Goal: Entertainment & Leisure: Browse casually

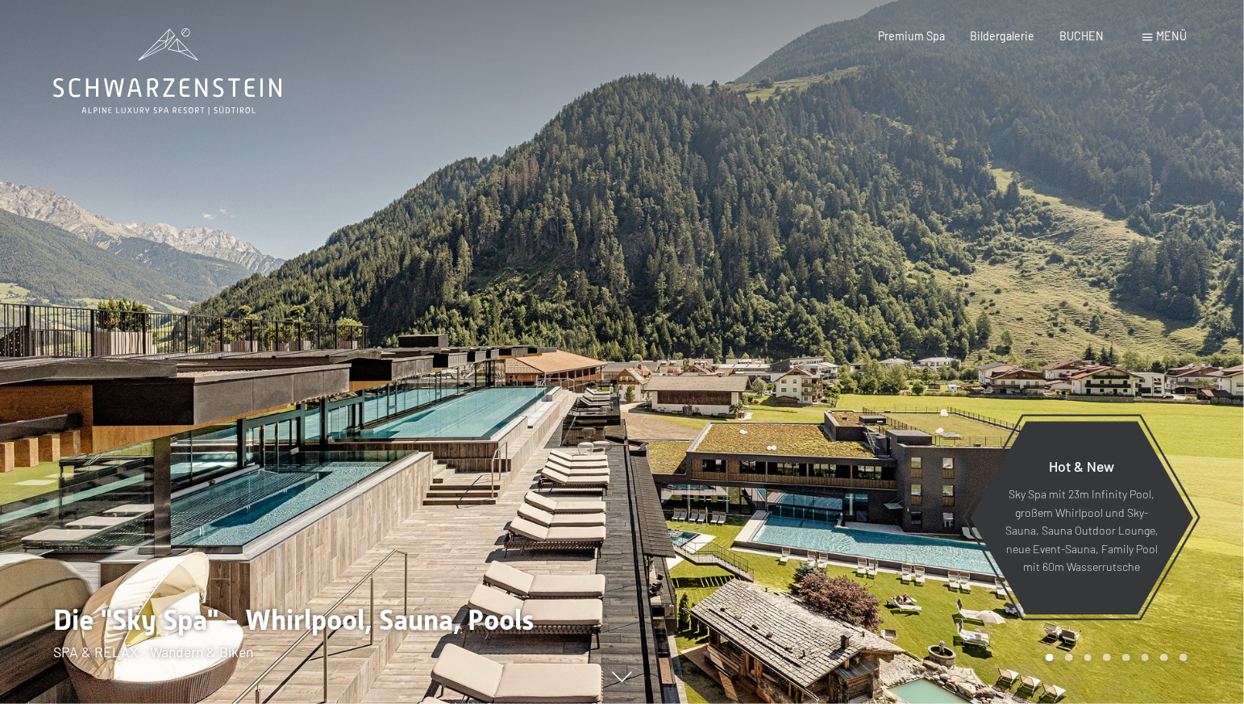
click at [1179, 35] on span "Menü" at bounding box center [1172, 36] width 31 height 14
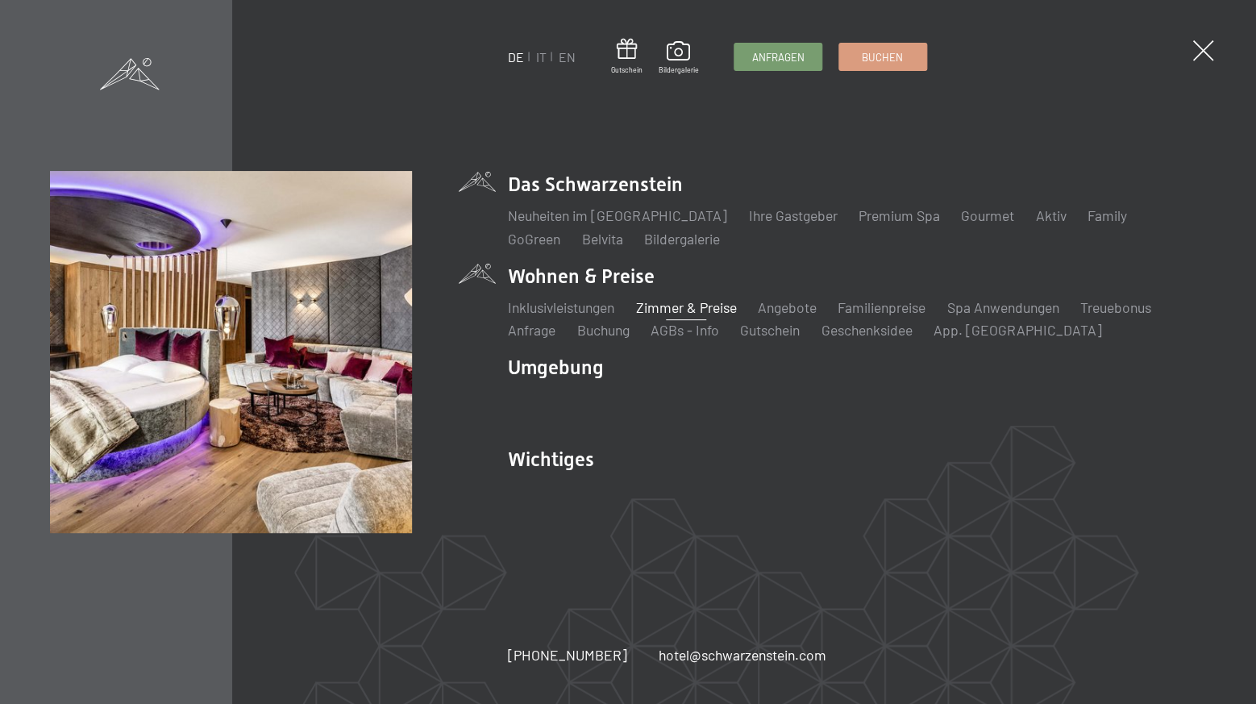
click at [676, 304] on link "Zimmer & Preise" at bounding box center [685, 307] width 101 height 18
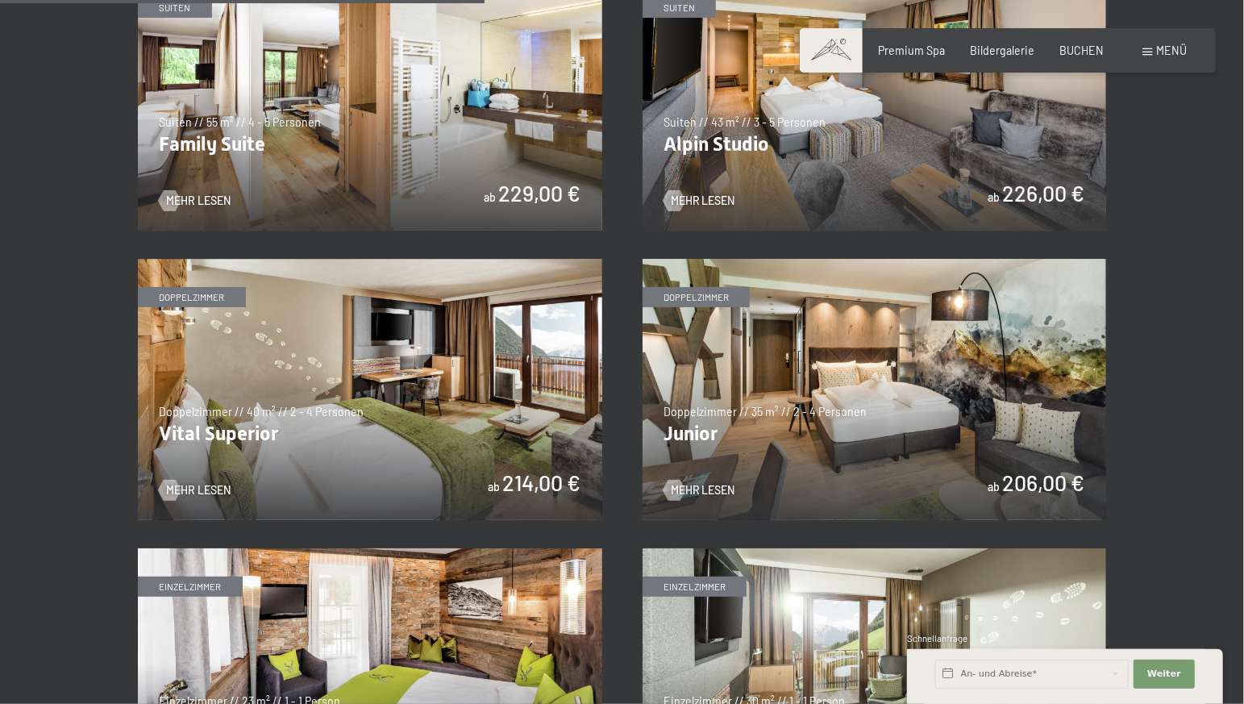
scroll to position [1863, 0]
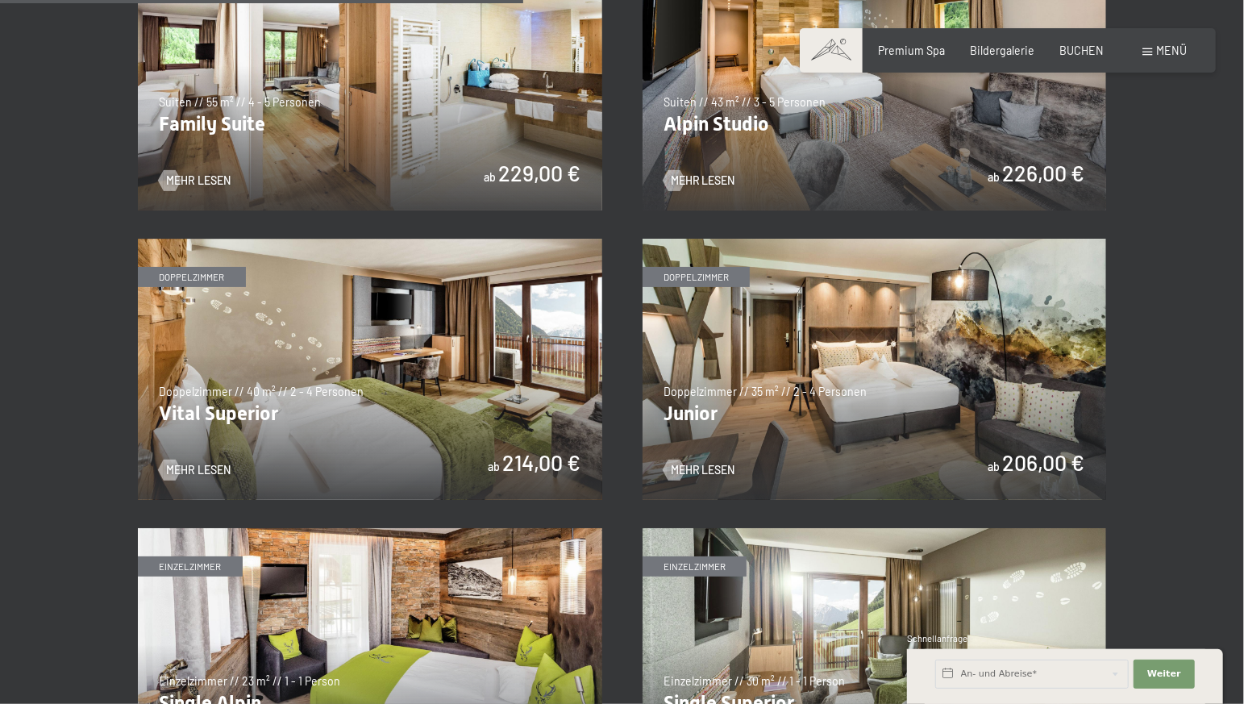
click at [779, 388] on img at bounding box center [875, 369] width 464 height 261
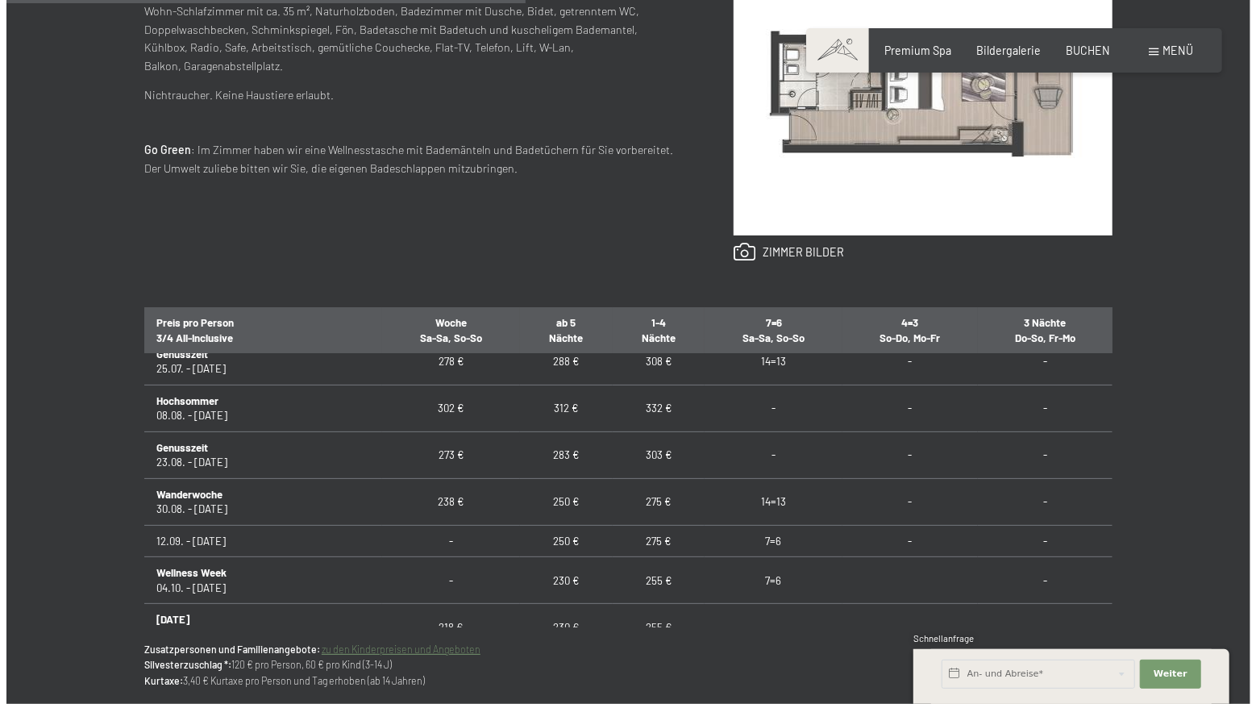
scroll to position [1131, 0]
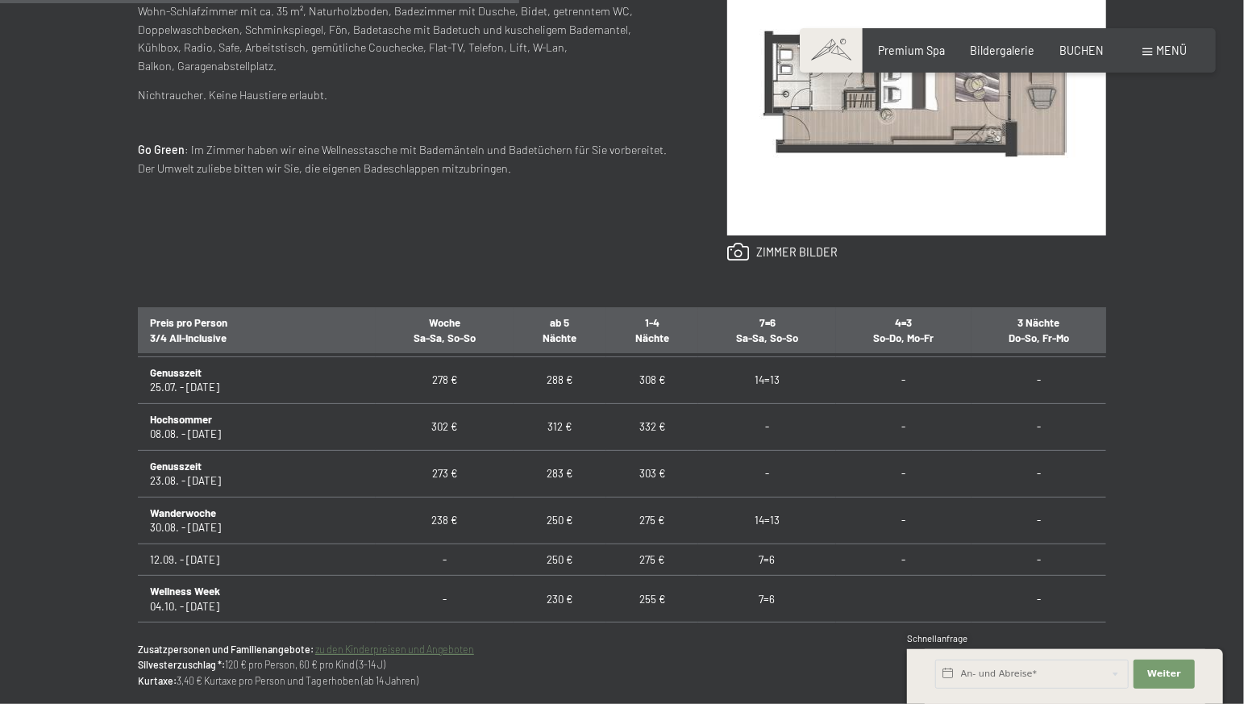
click at [1169, 51] on span "Menü" at bounding box center [1172, 51] width 31 height 14
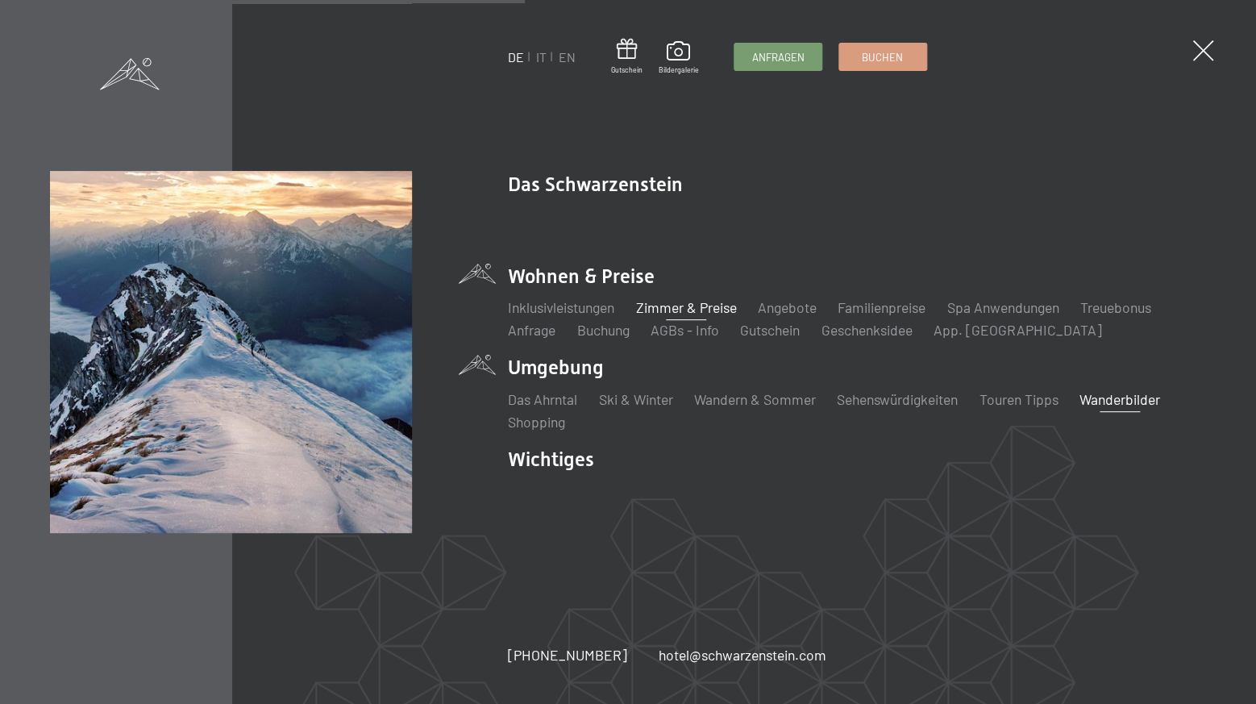
click at [1118, 400] on link "Wanderbilder" at bounding box center [1120, 399] width 81 height 18
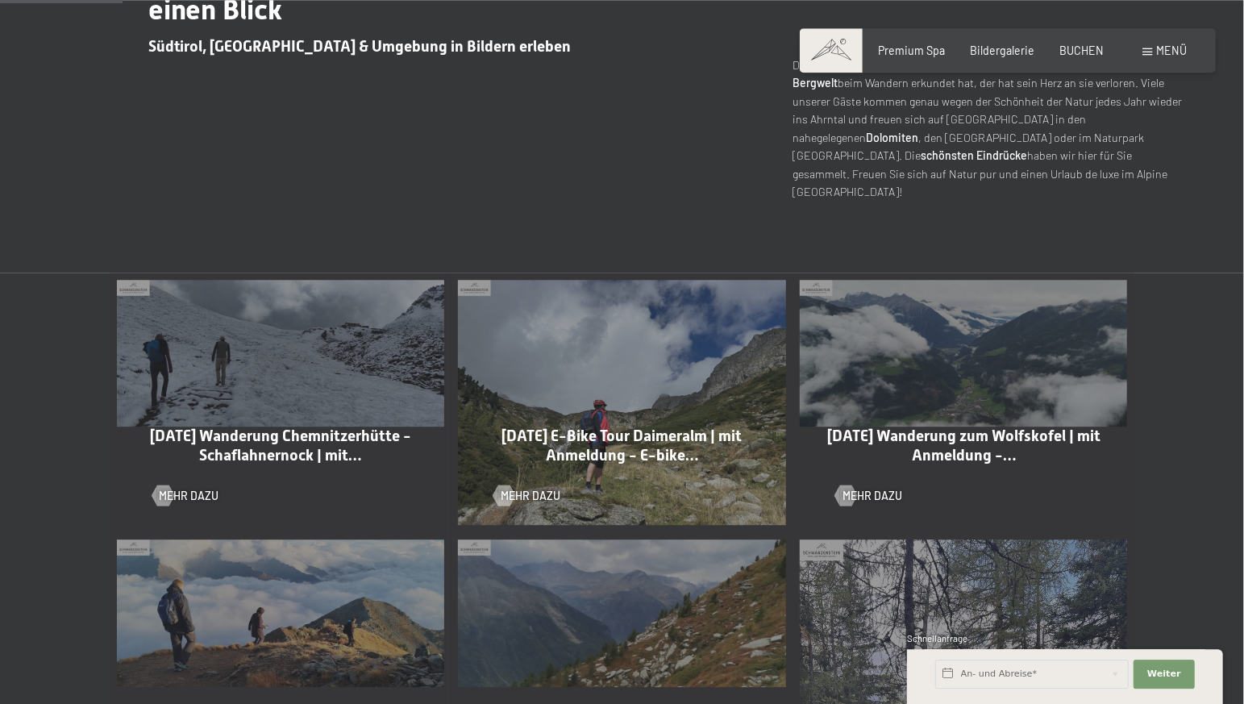
scroll to position [677, 0]
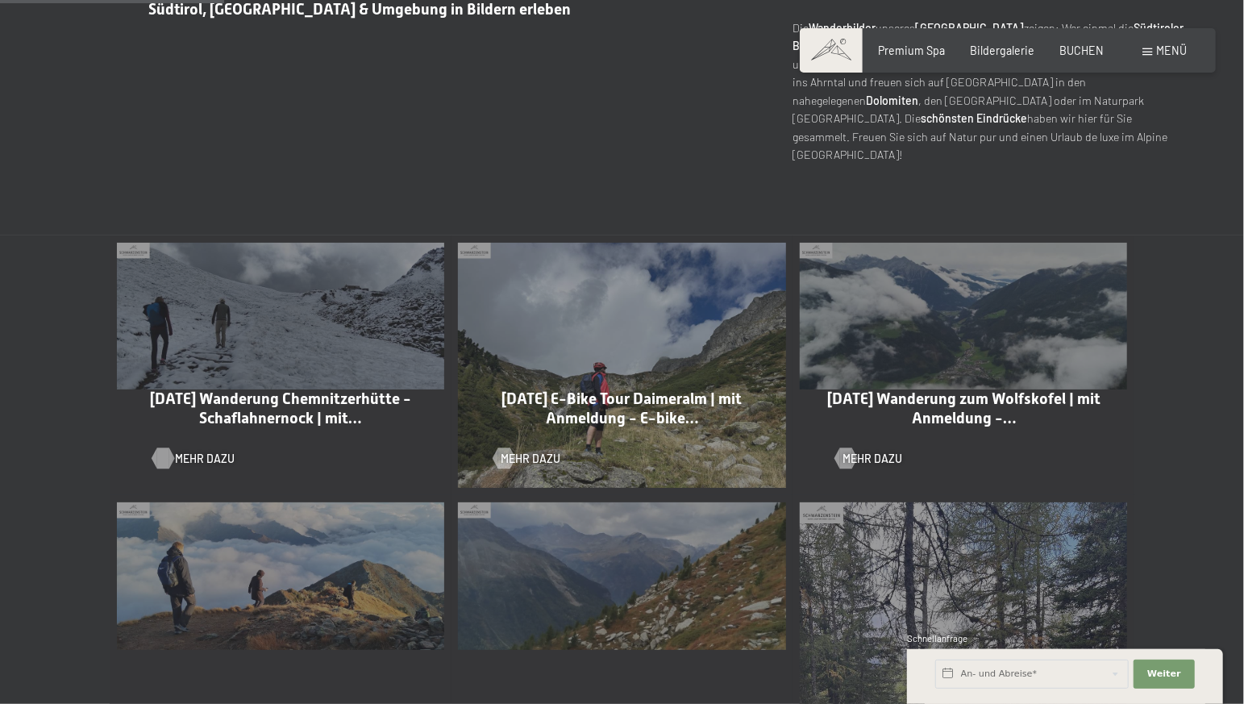
click at [184, 451] on span "Mehr dazu" at bounding box center [205, 459] width 60 height 16
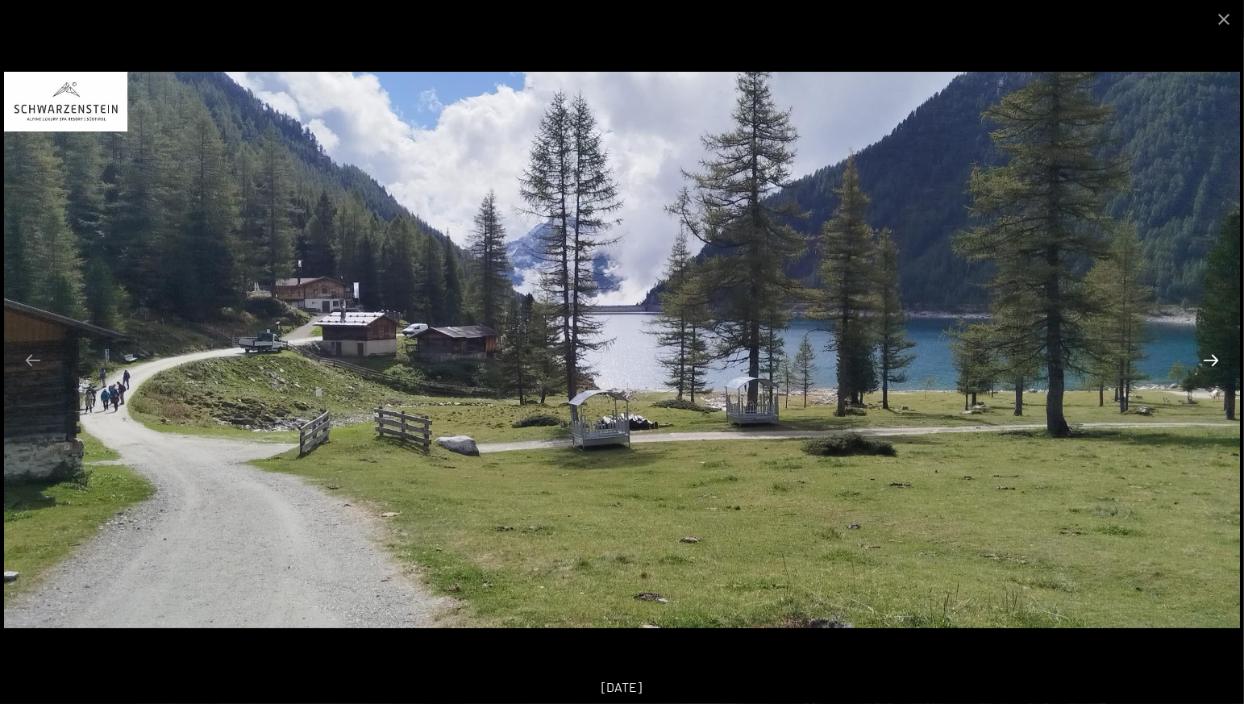
click at [1199, 361] on button "Next slide" at bounding box center [1211, 359] width 34 height 31
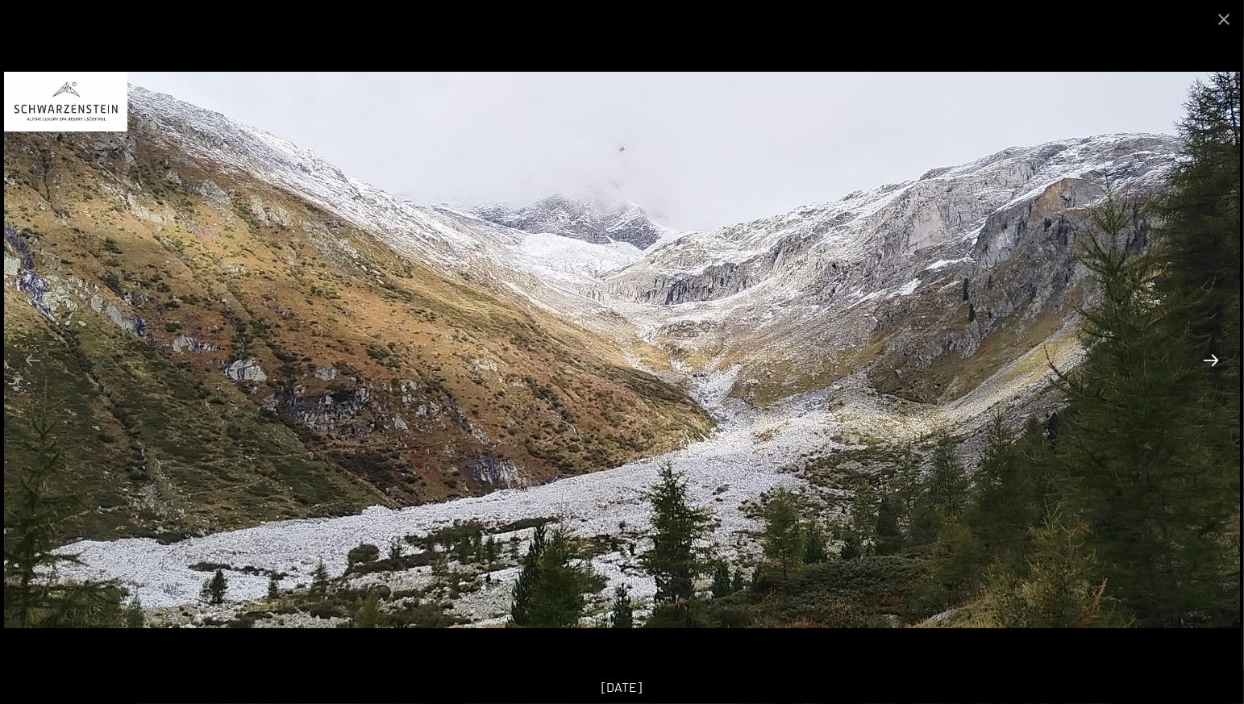
click at [1217, 357] on button "Next slide" at bounding box center [1211, 359] width 34 height 31
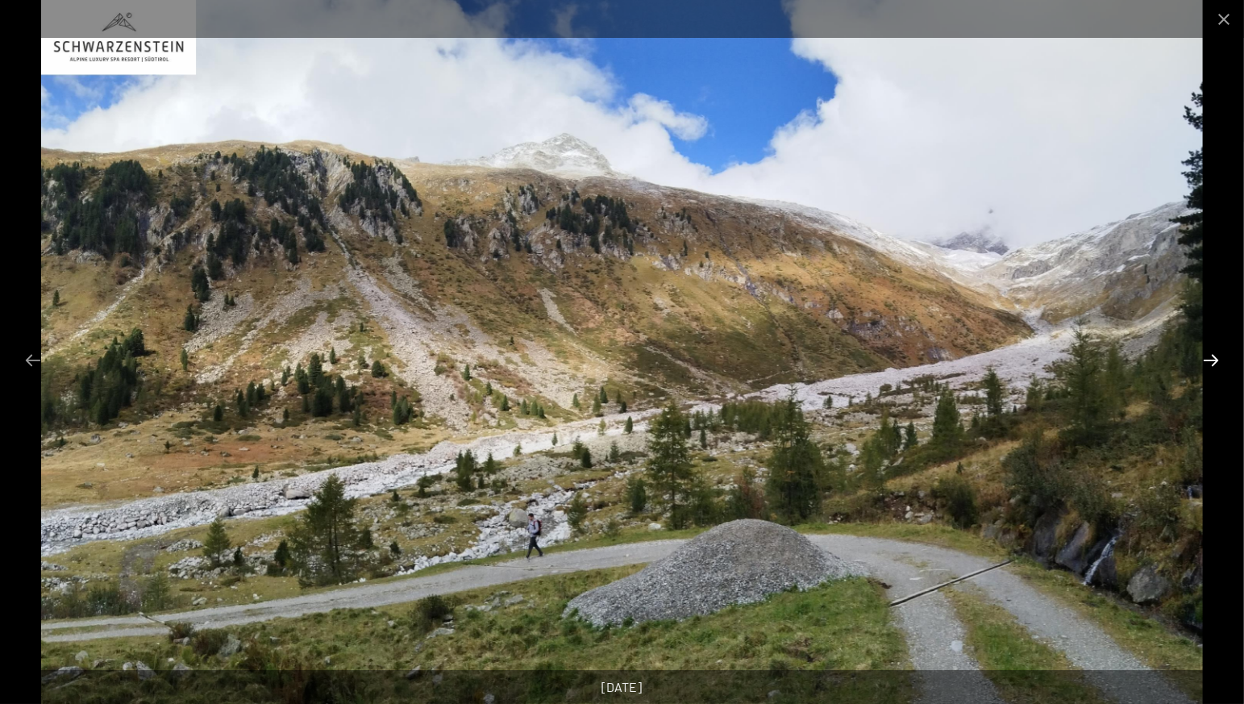
click at [1217, 357] on button "Next slide" at bounding box center [1211, 359] width 34 height 31
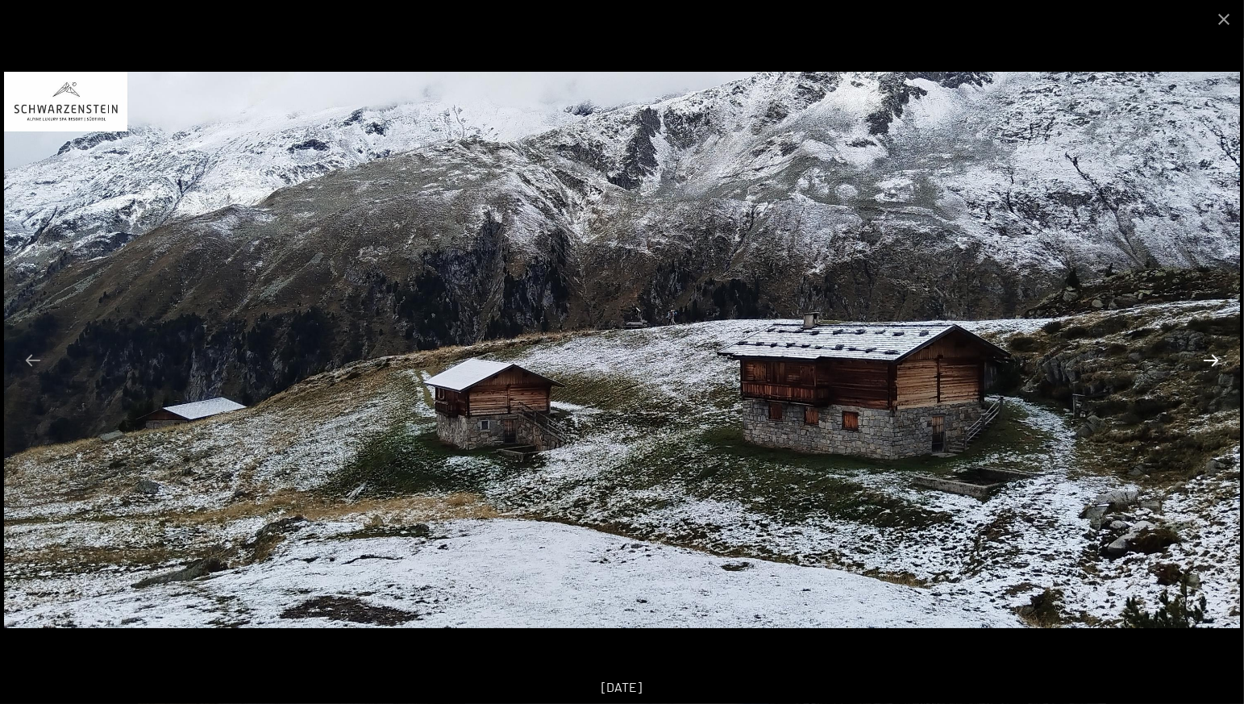
click at [1217, 357] on button "Next slide" at bounding box center [1211, 359] width 34 height 31
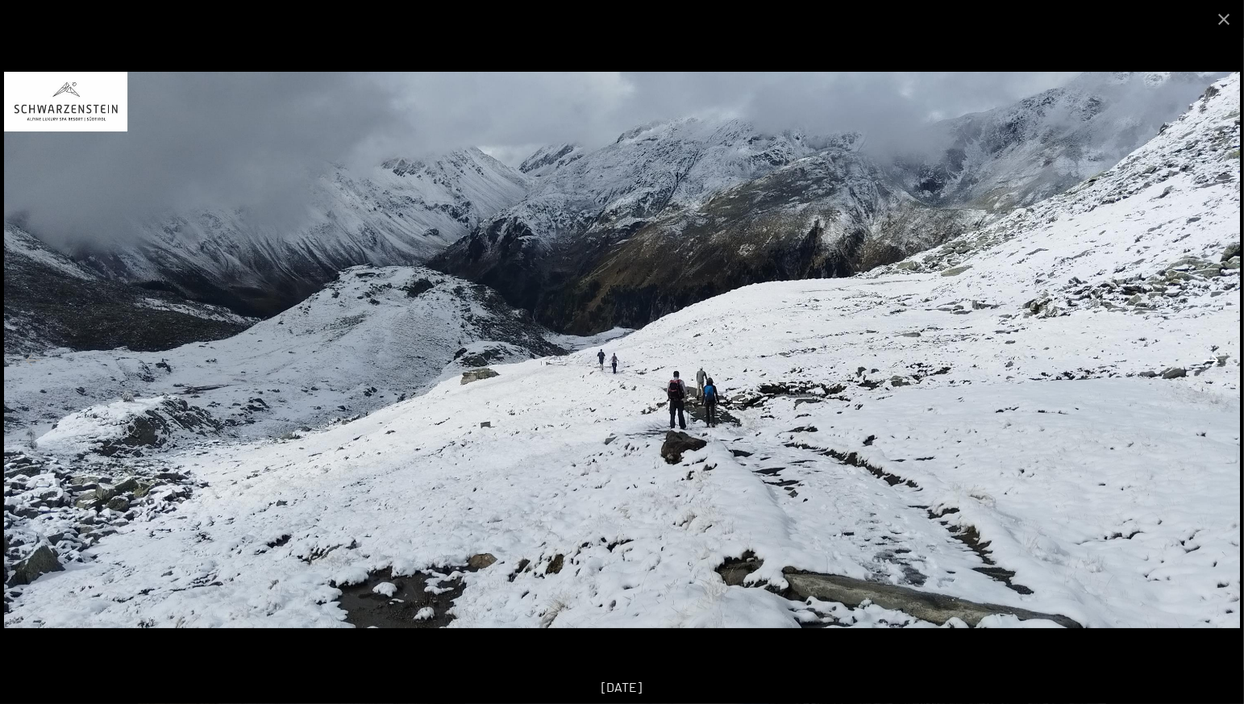
click at [1214, 357] on button "Next slide" at bounding box center [1211, 359] width 34 height 31
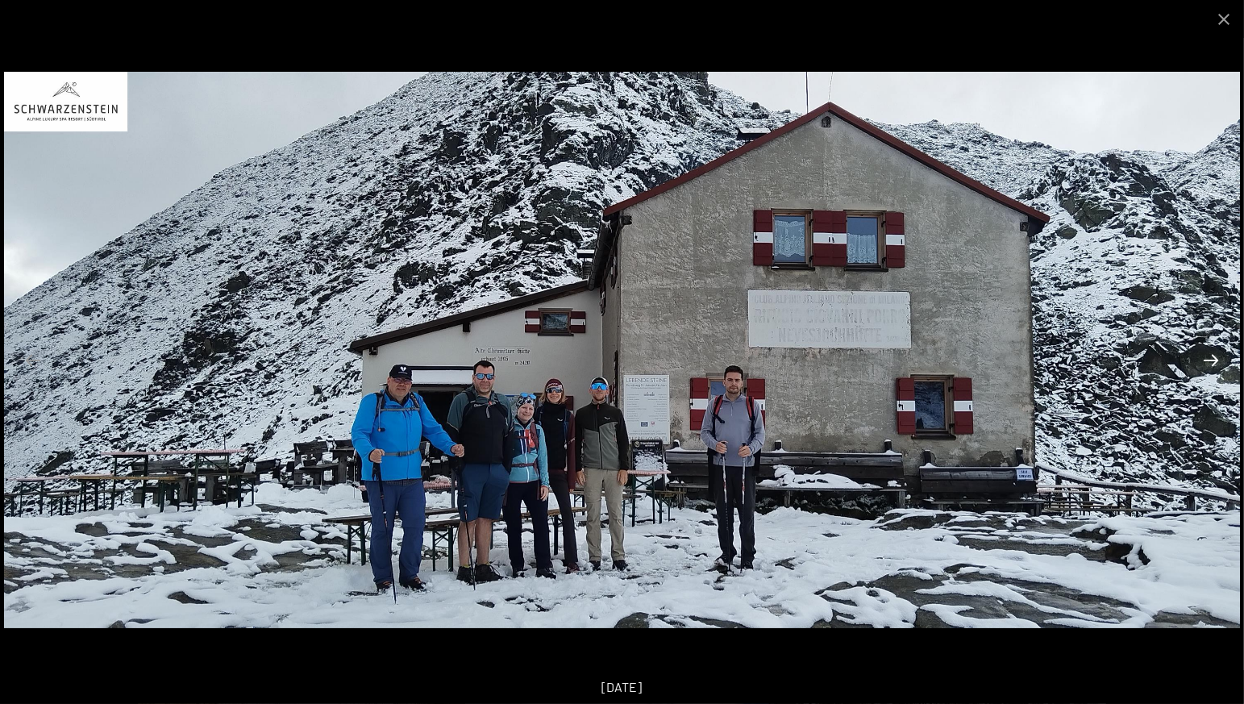
click at [1211, 360] on button "Next slide" at bounding box center [1211, 359] width 34 height 31
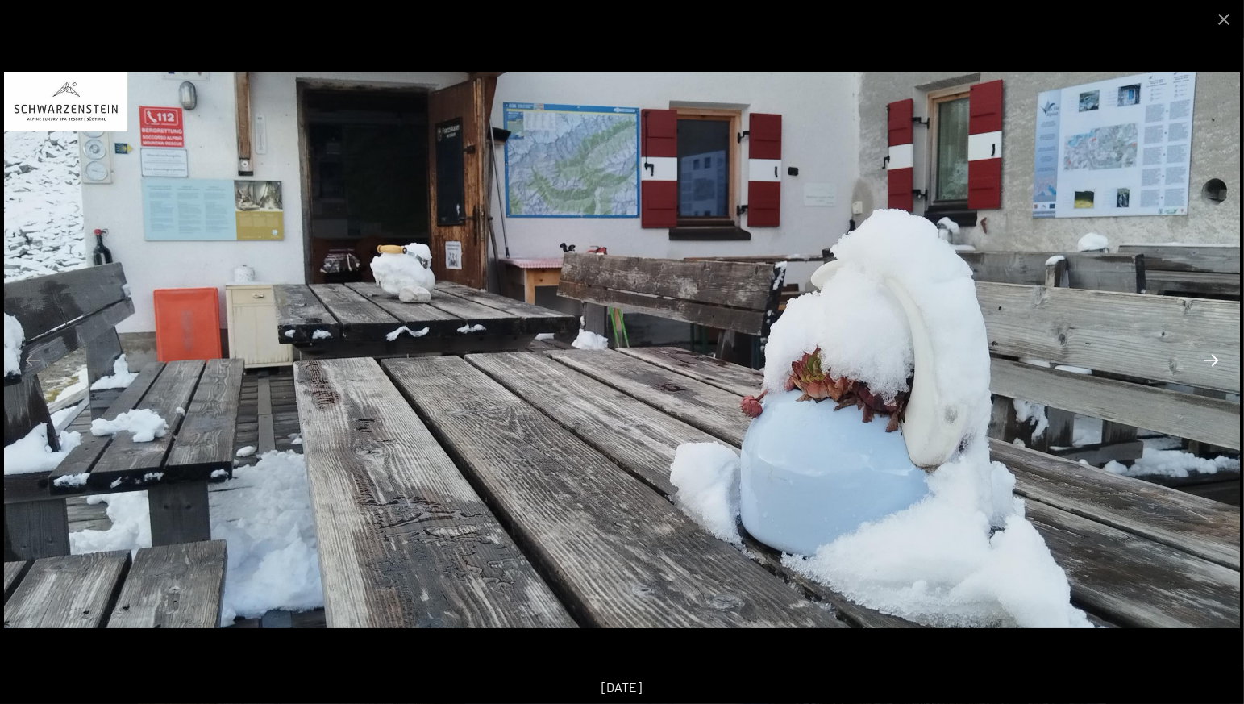
click at [1212, 358] on button "Next slide" at bounding box center [1211, 359] width 34 height 31
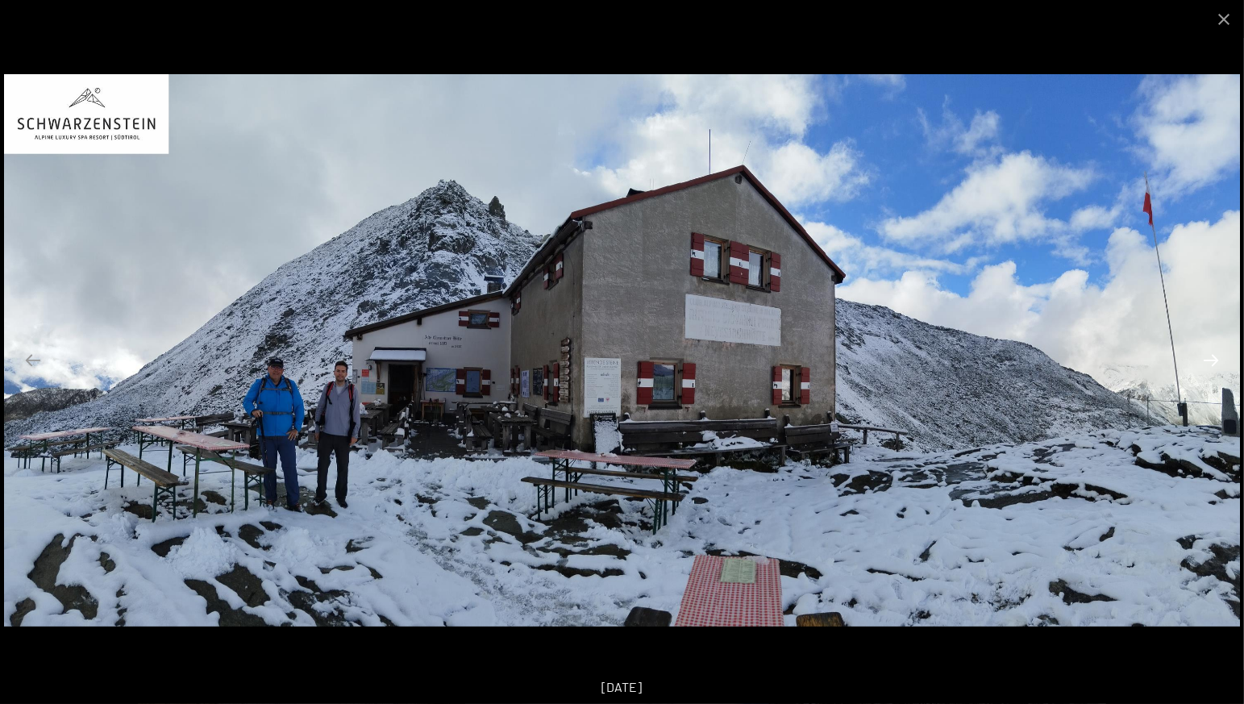
click at [1210, 359] on button "Next slide" at bounding box center [1211, 359] width 34 height 31
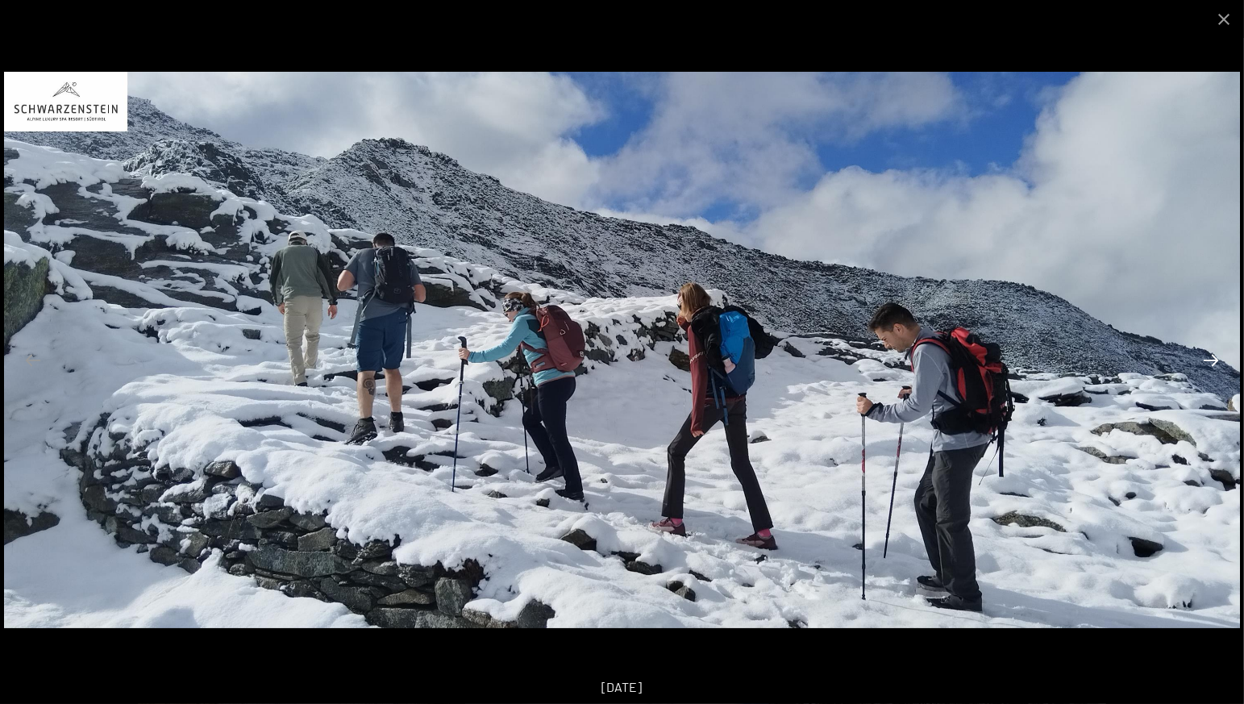
click at [1202, 364] on button "Next slide" at bounding box center [1211, 359] width 34 height 31
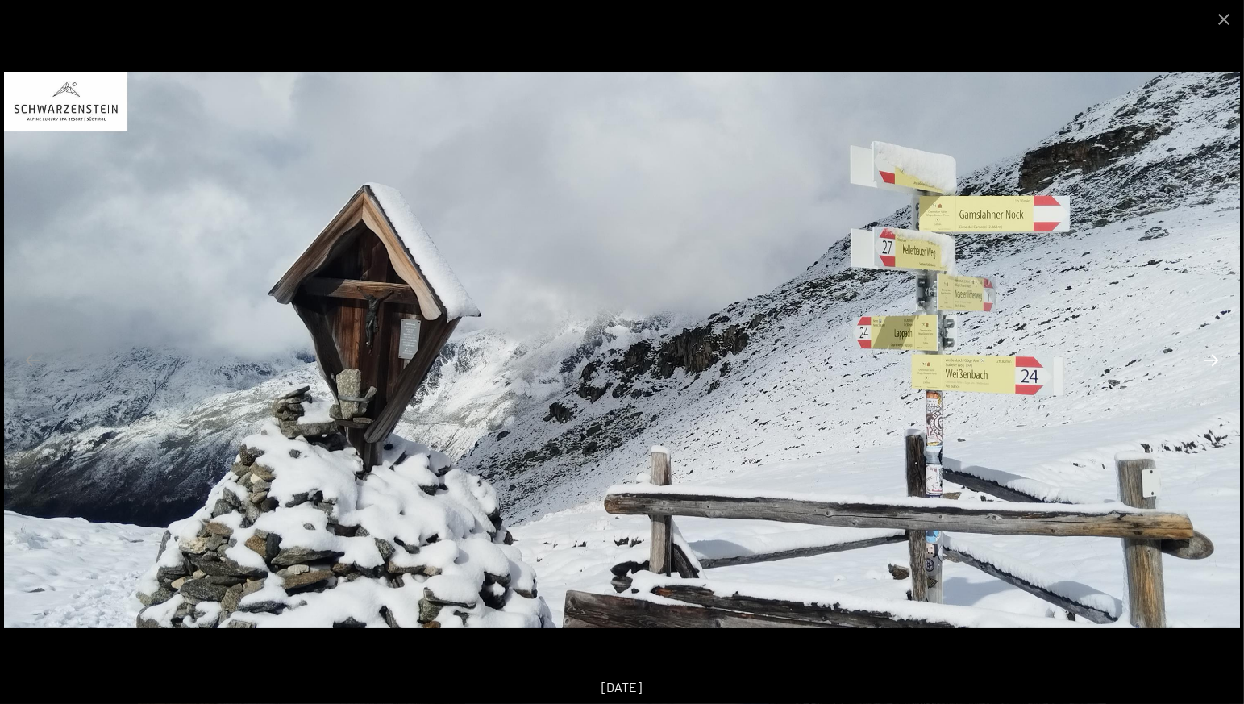
click at [1208, 356] on button "Next slide" at bounding box center [1211, 359] width 34 height 31
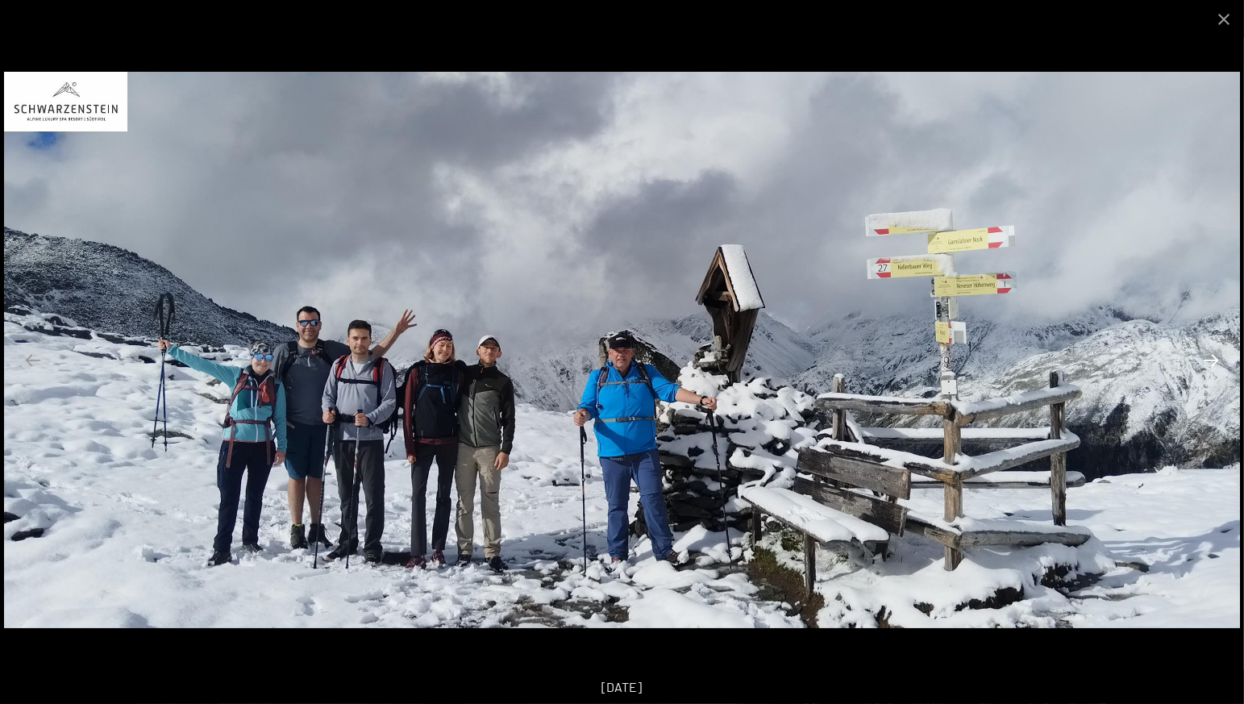
click at [1212, 359] on button "Next slide" at bounding box center [1211, 359] width 34 height 31
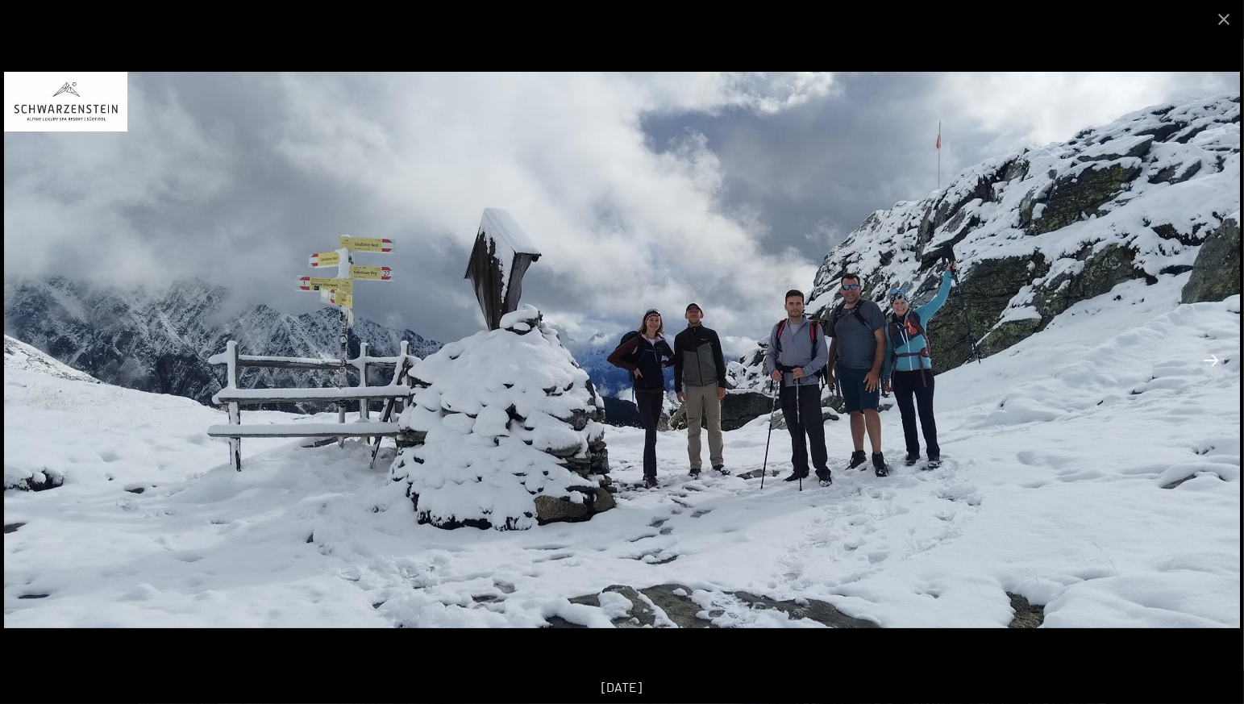
click at [1213, 360] on button "Next slide" at bounding box center [1211, 359] width 34 height 31
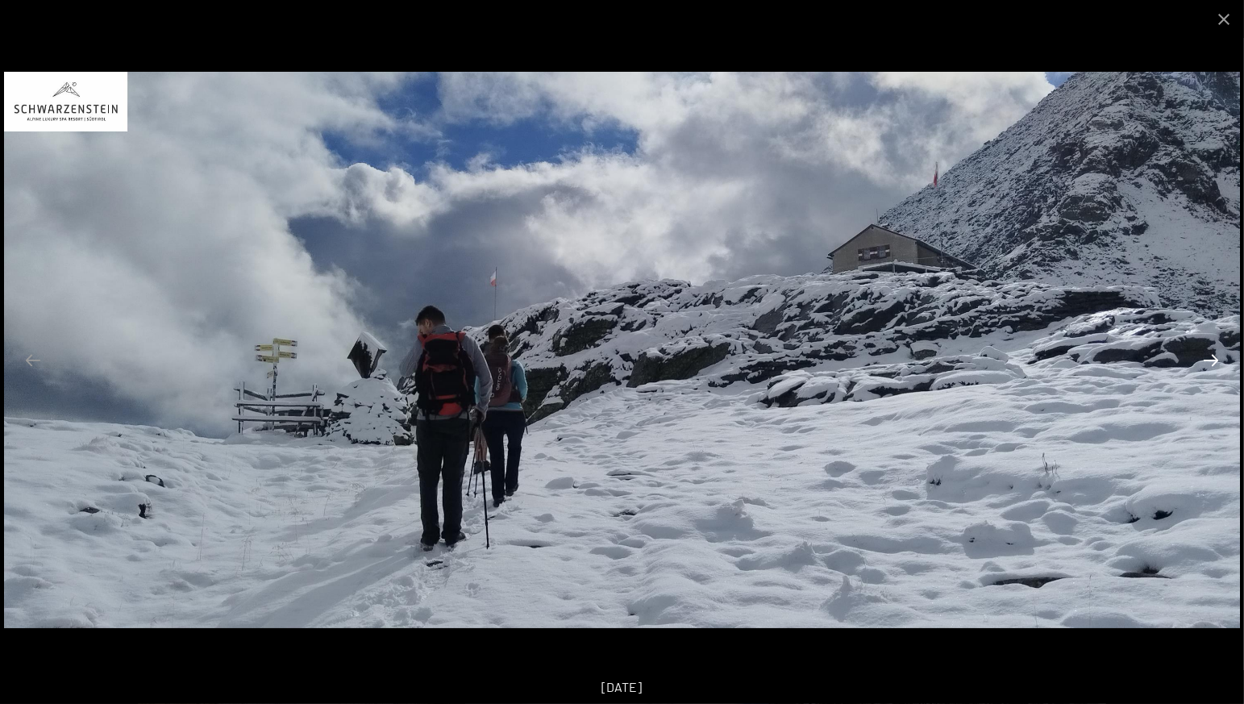
click at [1213, 360] on button "Next slide" at bounding box center [1211, 359] width 34 height 31
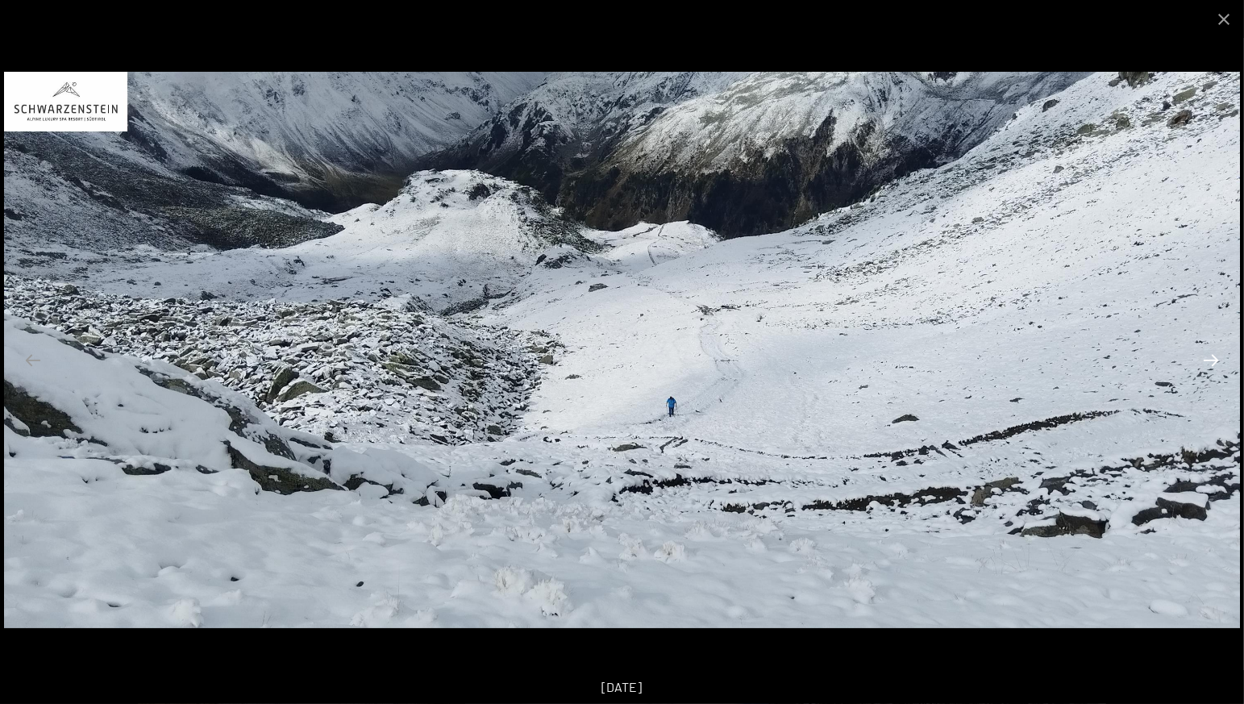
click at [1213, 360] on button "Next slide" at bounding box center [1211, 359] width 34 height 31
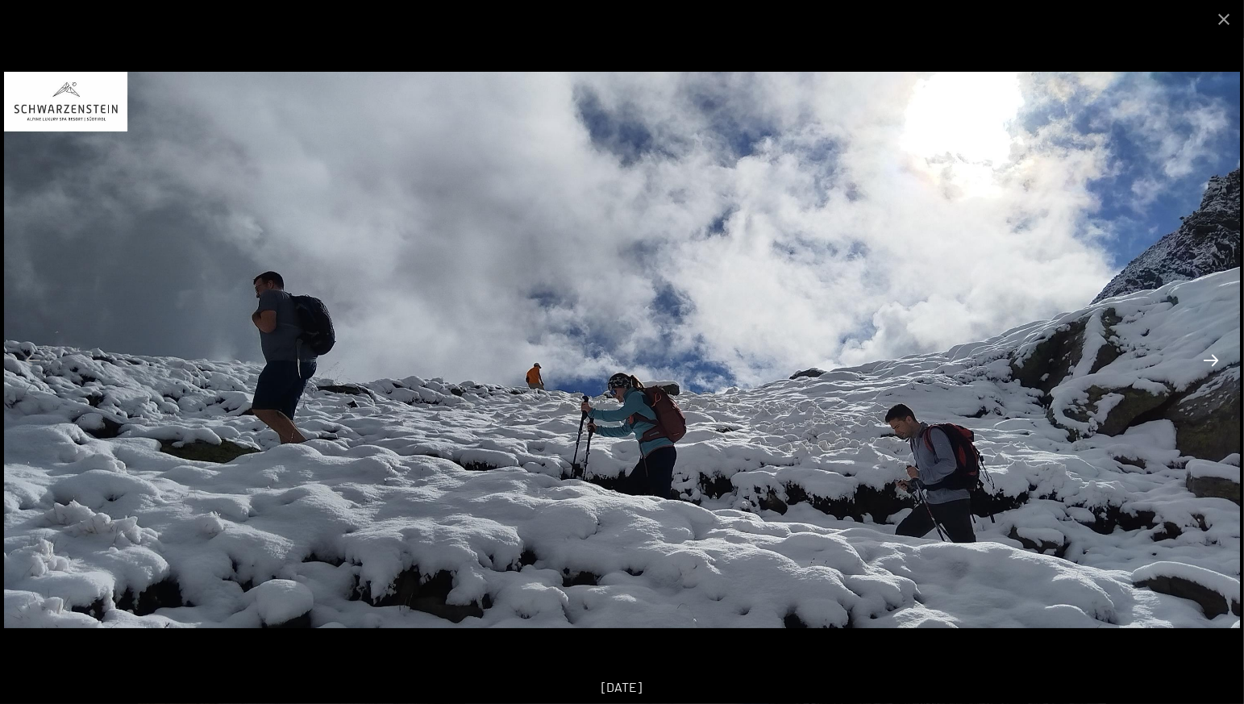
click at [1213, 360] on button "Next slide" at bounding box center [1211, 359] width 34 height 31
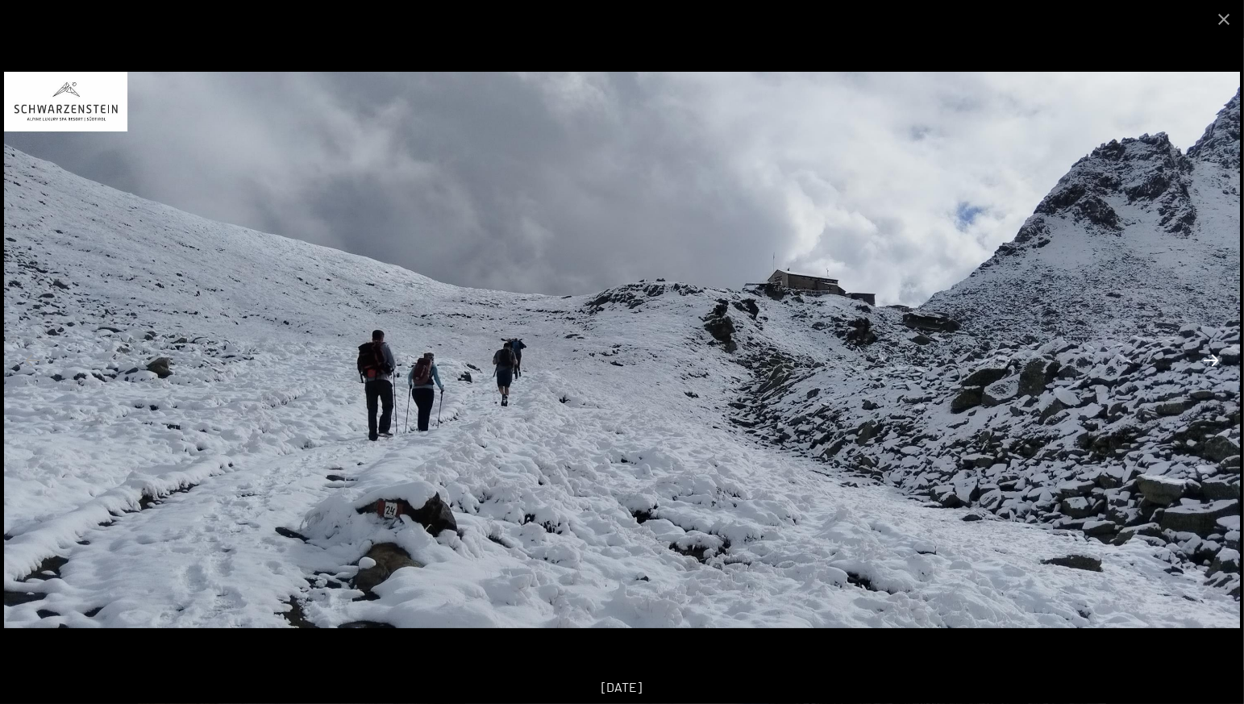
click at [1213, 360] on button "Next slide" at bounding box center [1211, 359] width 34 height 31
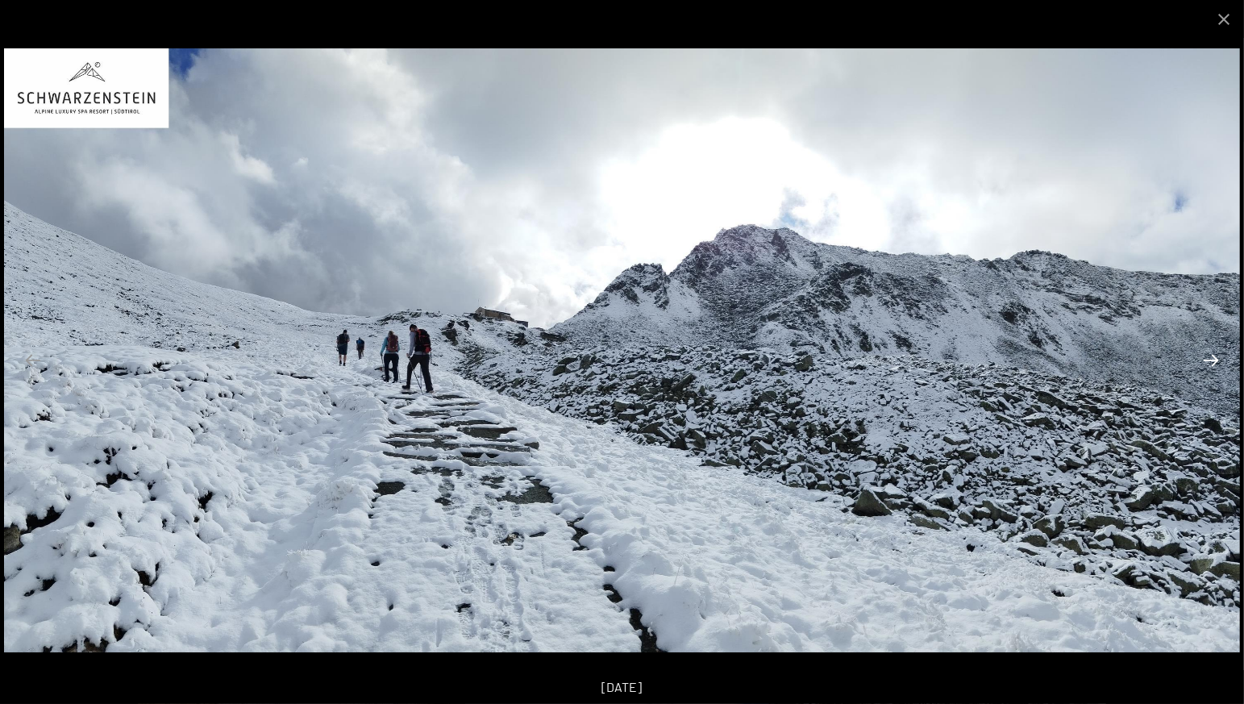
click at [1213, 360] on button "Next slide" at bounding box center [1211, 359] width 34 height 31
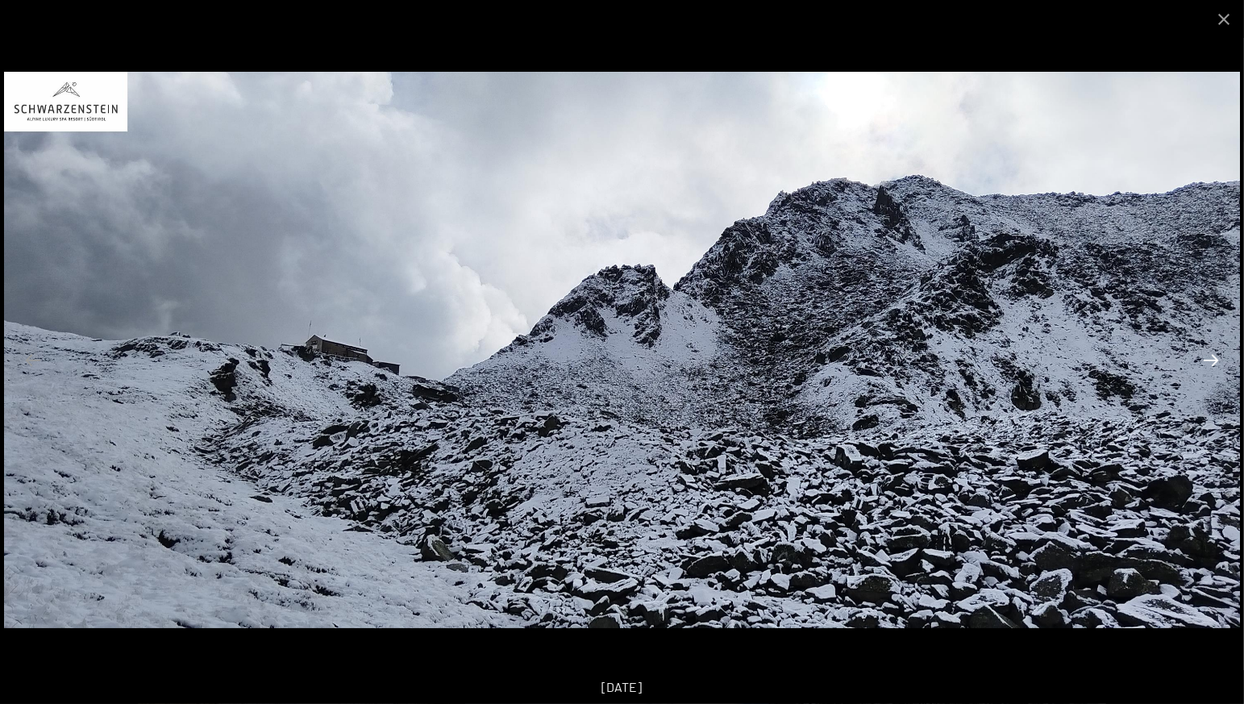
click at [1213, 360] on button "Next slide" at bounding box center [1211, 359] width 34 height 31
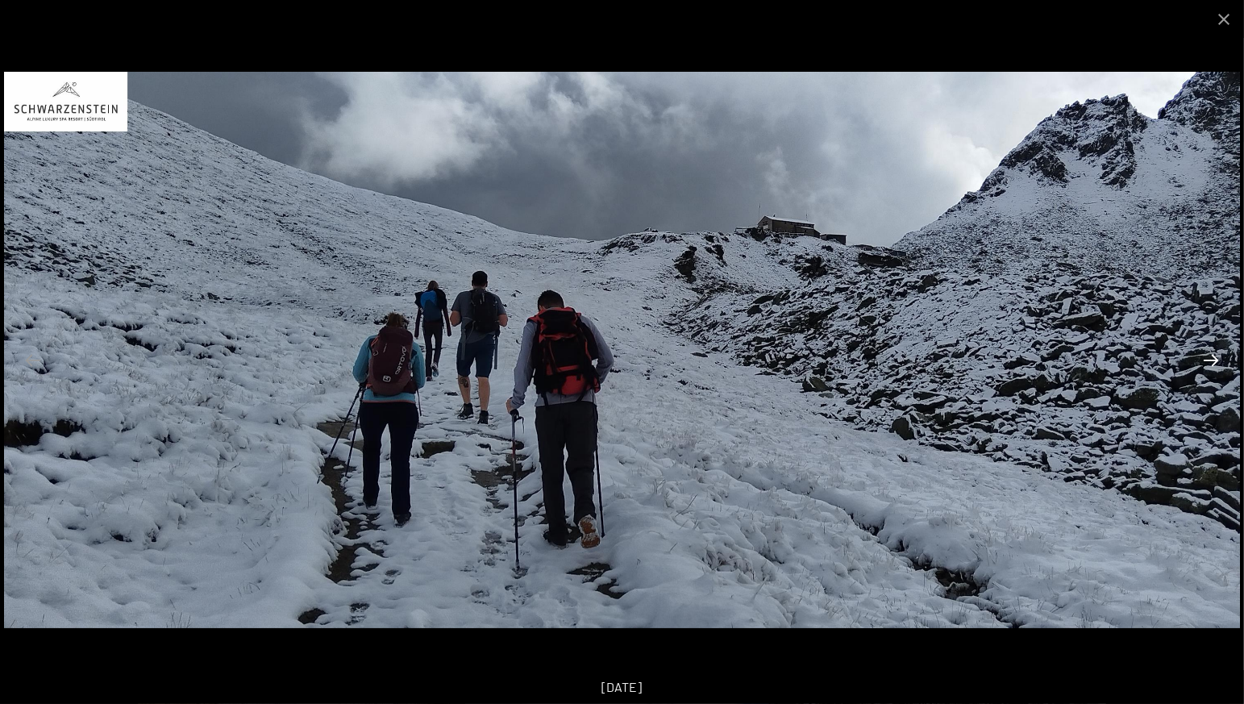
click at [1213, 360] on button "Next slide" at bounding box center [1211, 359] width 34 height 31
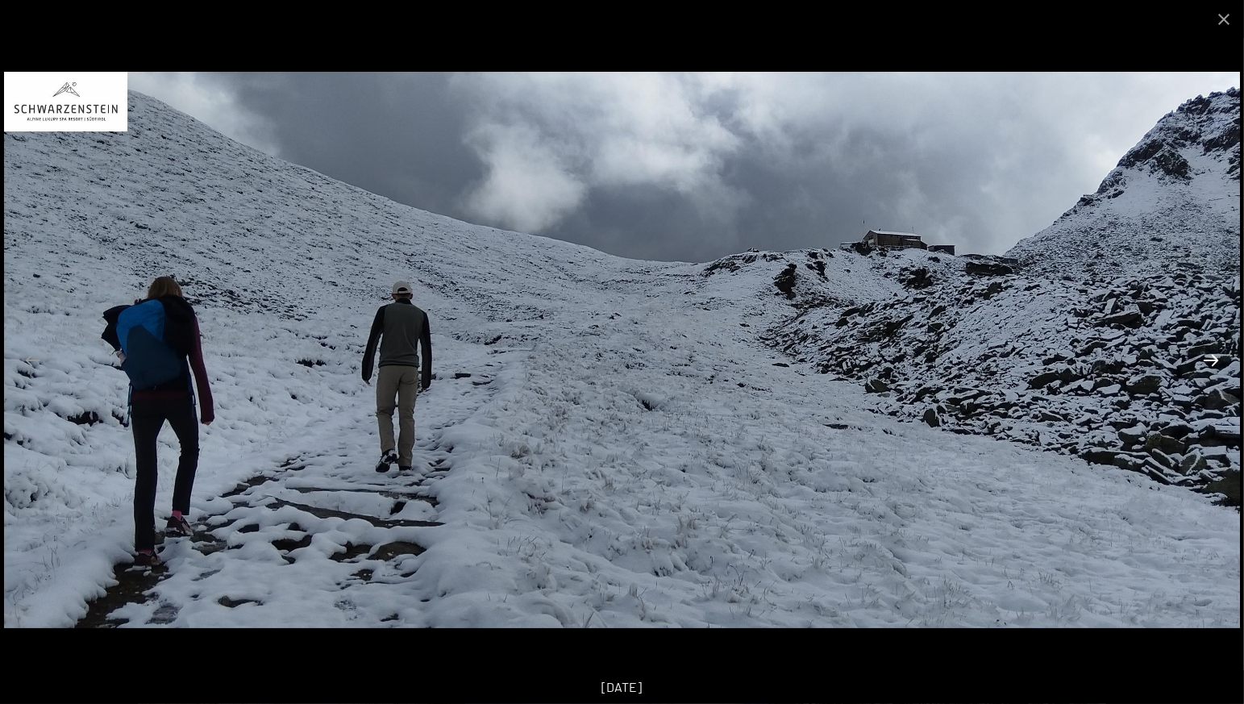
click at [1213, 360] on button "Next slide" at bounding box center [1211, 359] width 34 height 31
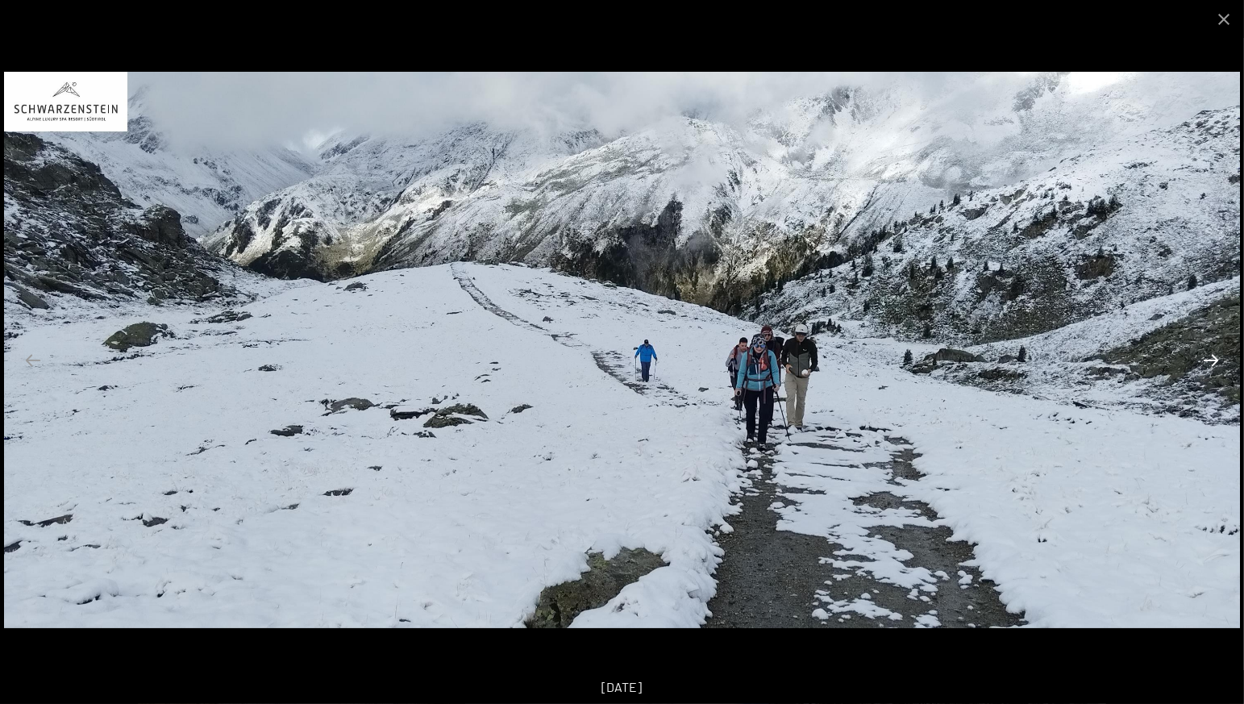
click at [1213, 360] on button "Next slide" at bounding box center [1211, 359] width 34 height 31
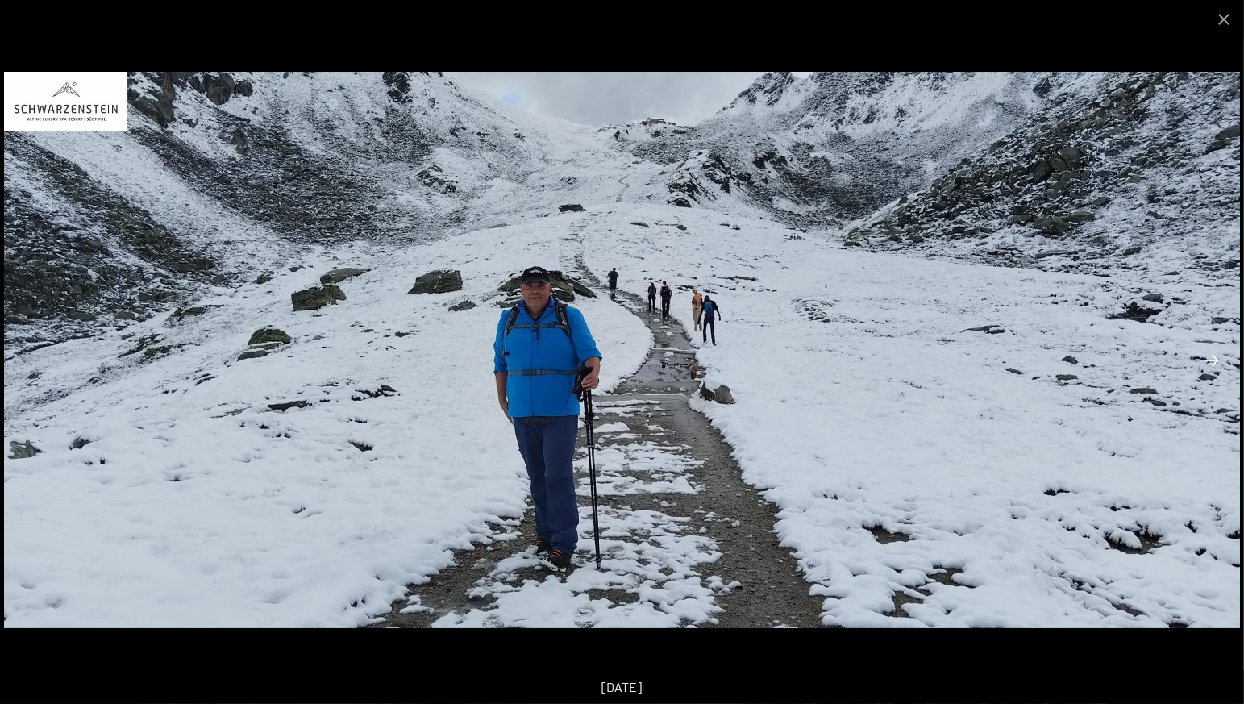
click at [1213, 360] on button "Next slide" at bounding box center [1211, 359] width 34 height 31
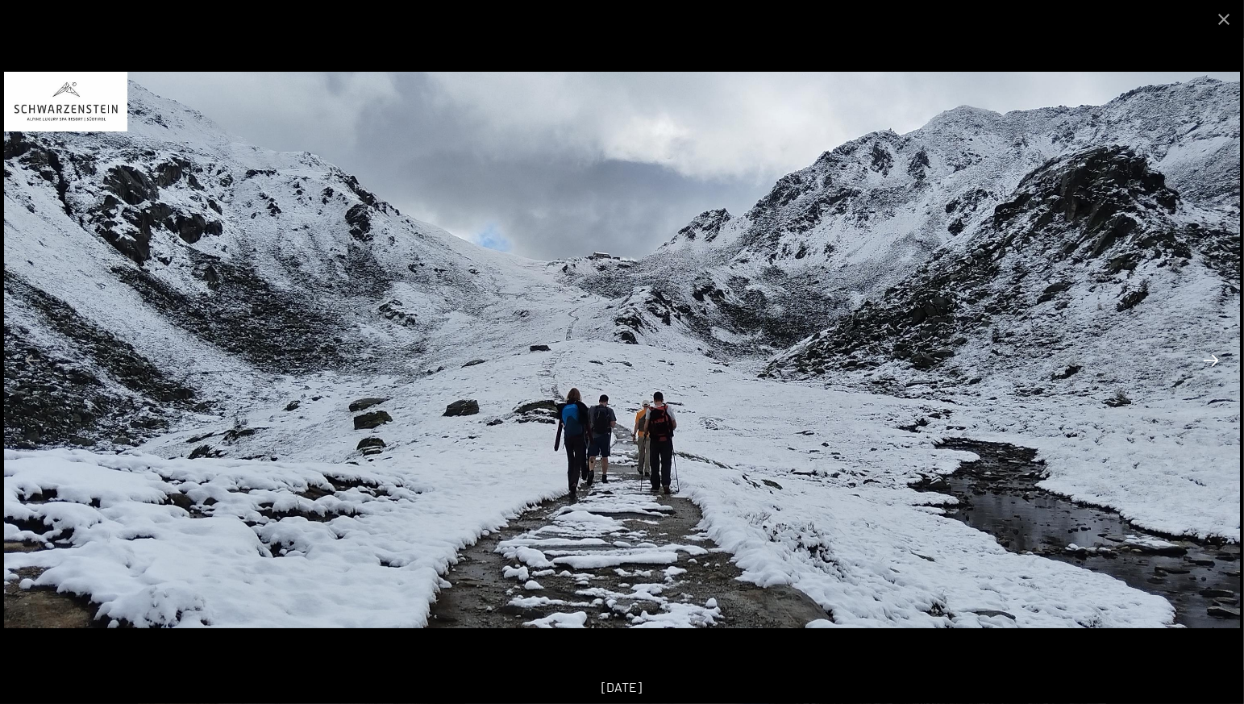
click at [1213, 360] on button "Next slide" at bounding box center [1211, 359] width 34 height 31
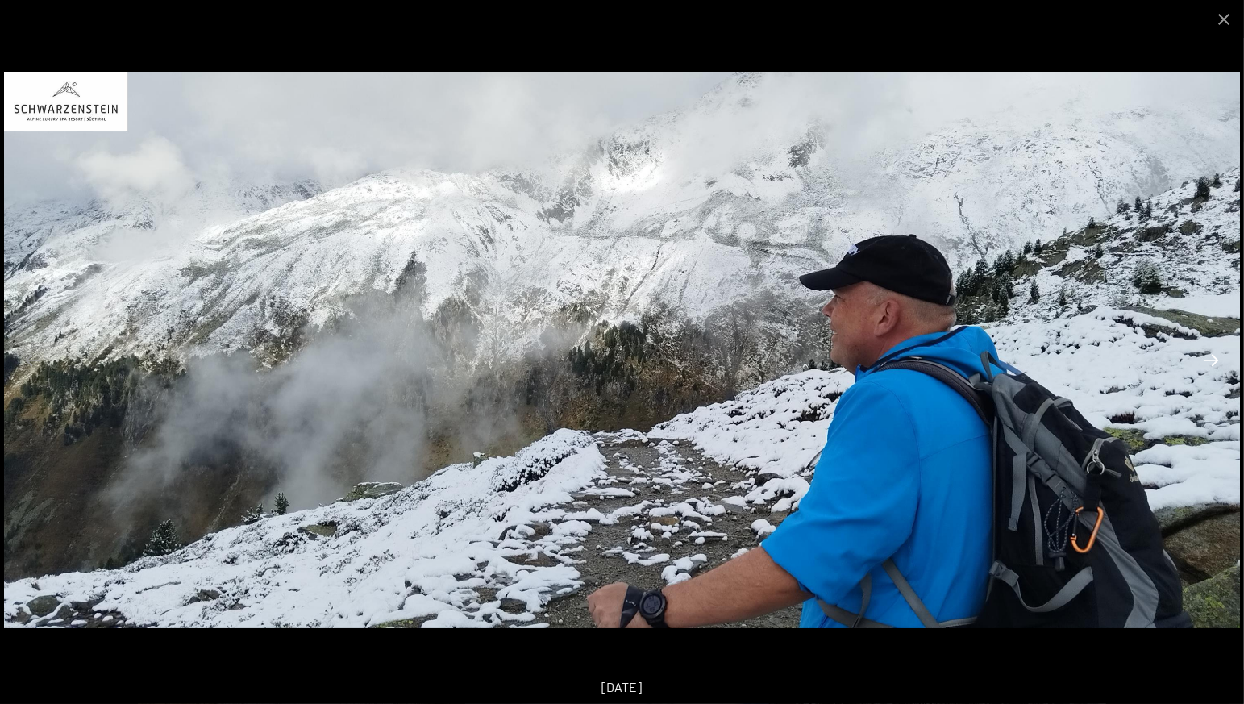
click at [1207, 357] on button "Next slide" at bounding box center [1211, 359] width 34 height 31
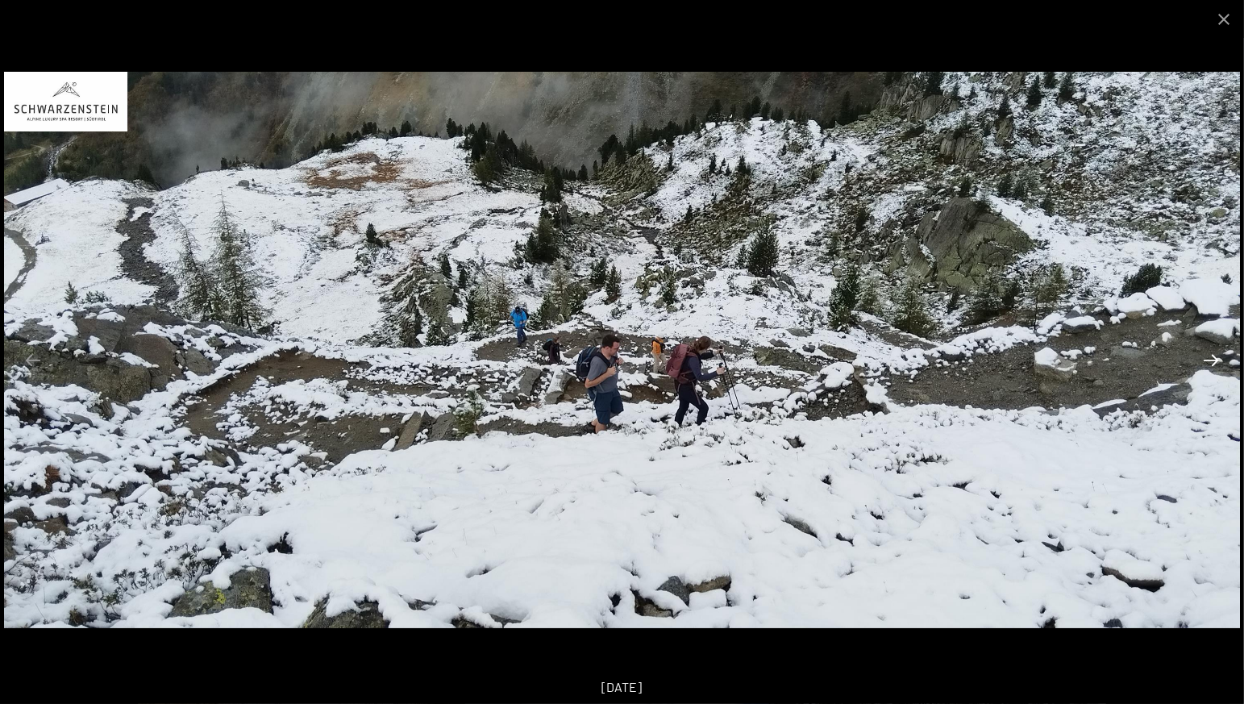
click at [1206, 357] on button "Next slide" at bounding box center [1211, 359] width 34 height 31
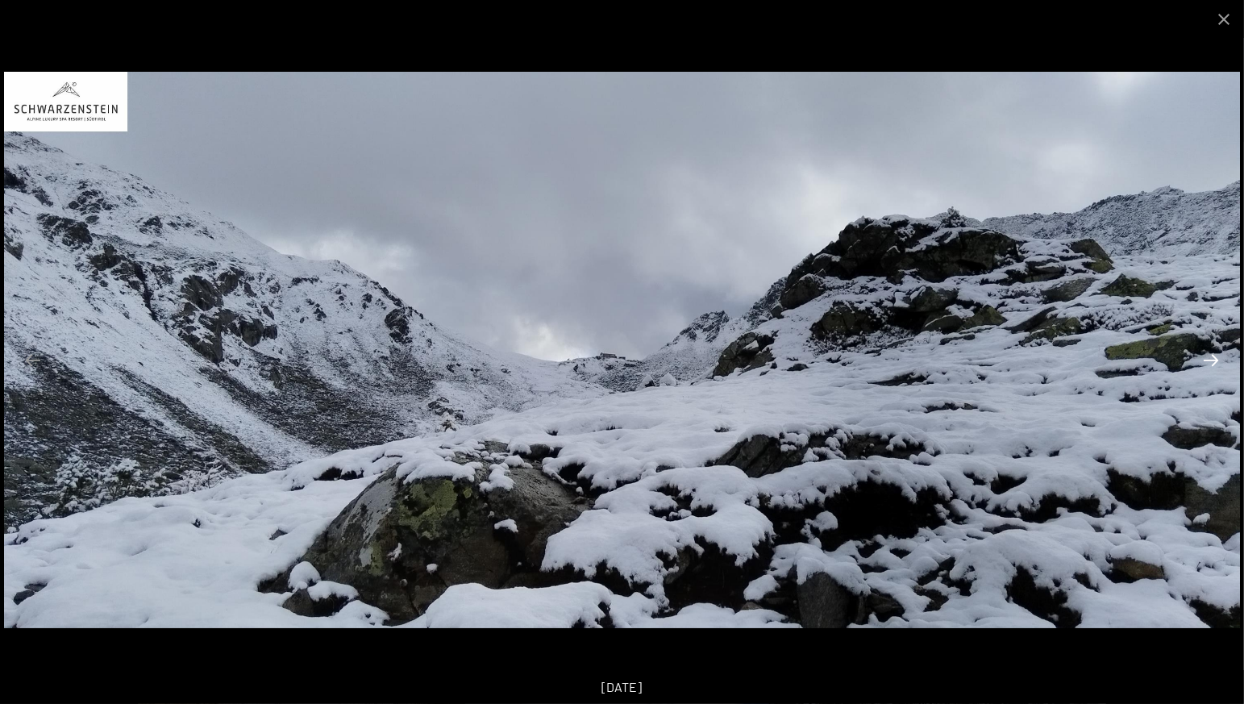
click at [1206, 357] on button "Next slide" at bounding box center [1211, 359] width 34 height 31
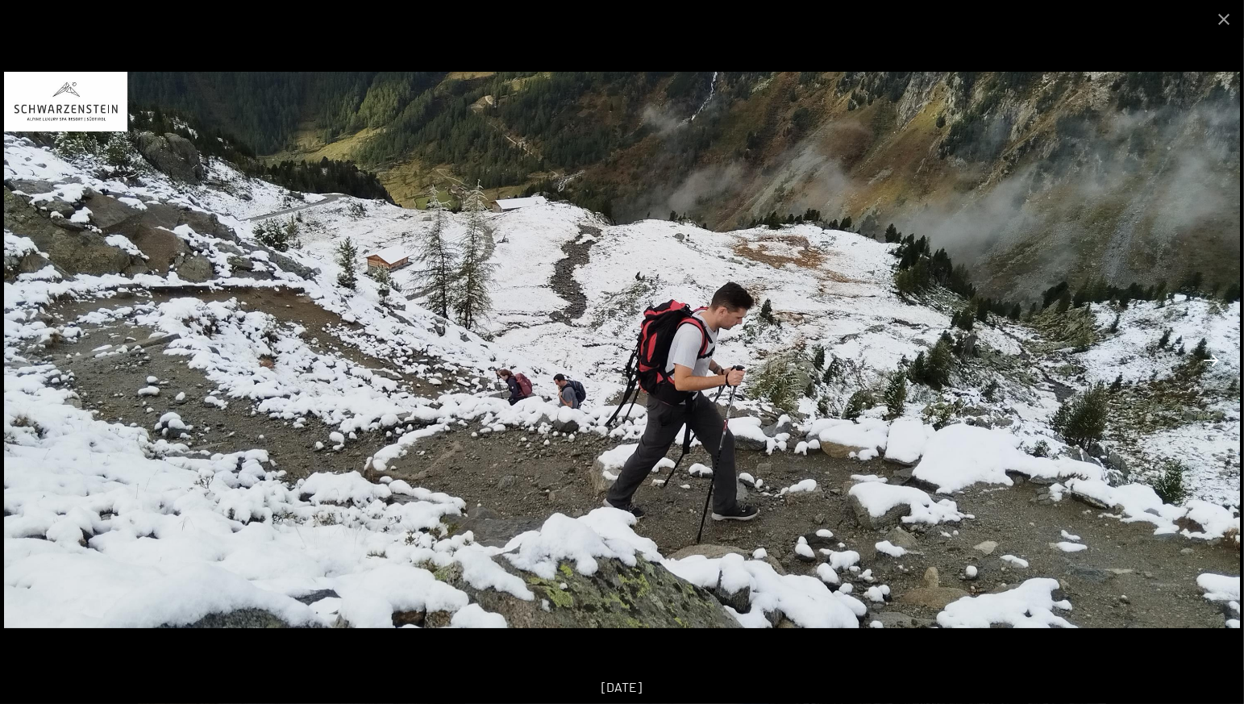
click at [1206, 357] on button "Next slide" at bounding box center [1211, 359] width 34 height 31
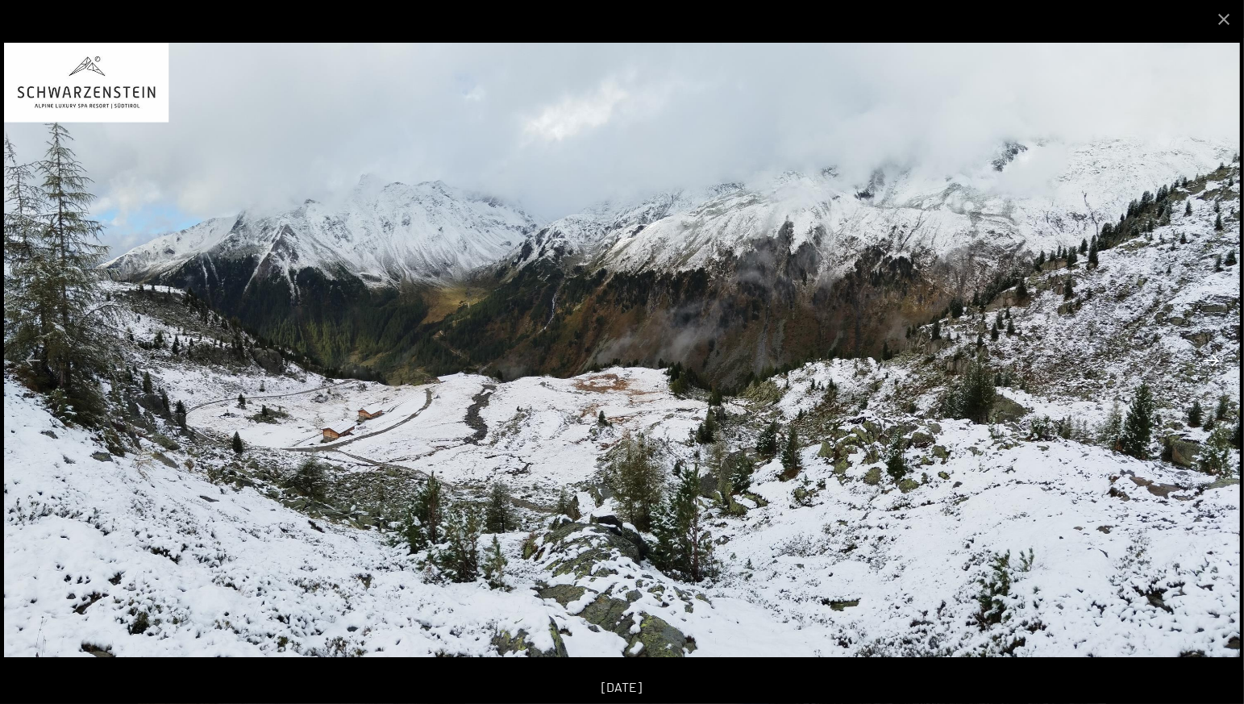
click at [1205, 360] on button "Next slide" at bounding box center [1211, 359] width 34 height 31
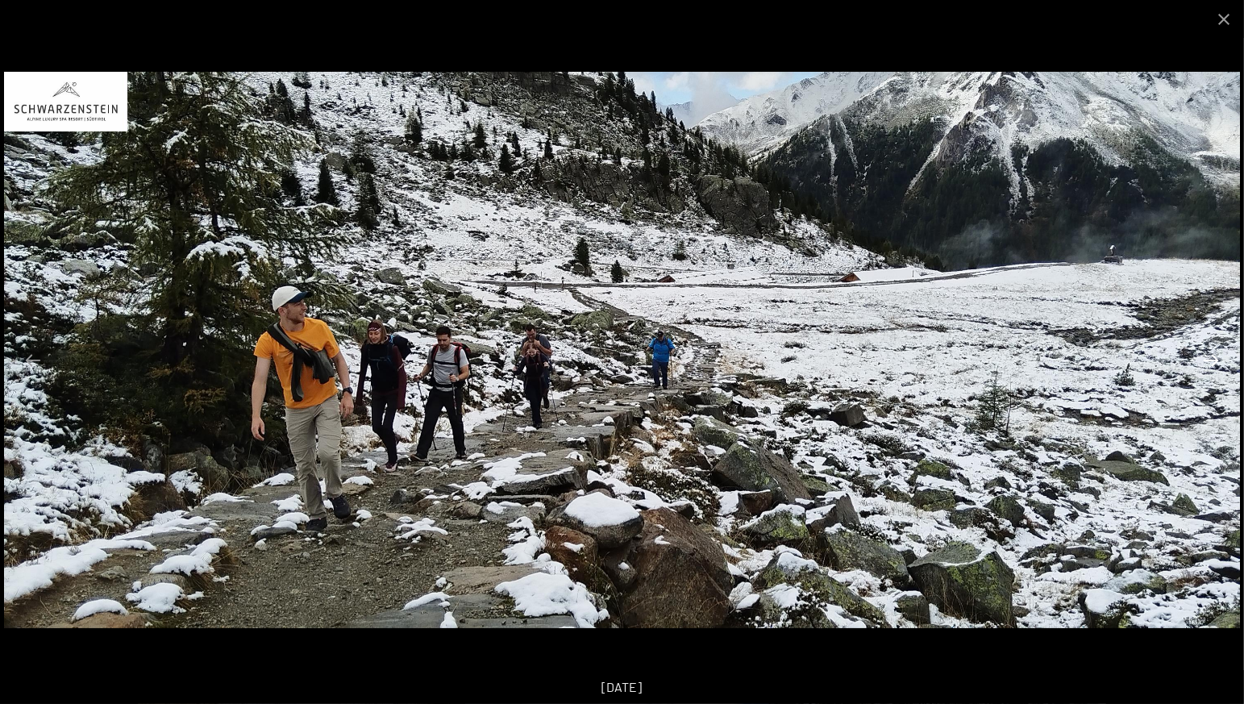
click at [1211, 358] on button "Next slide" at bounding box center [1211, 359] width 34 height 31
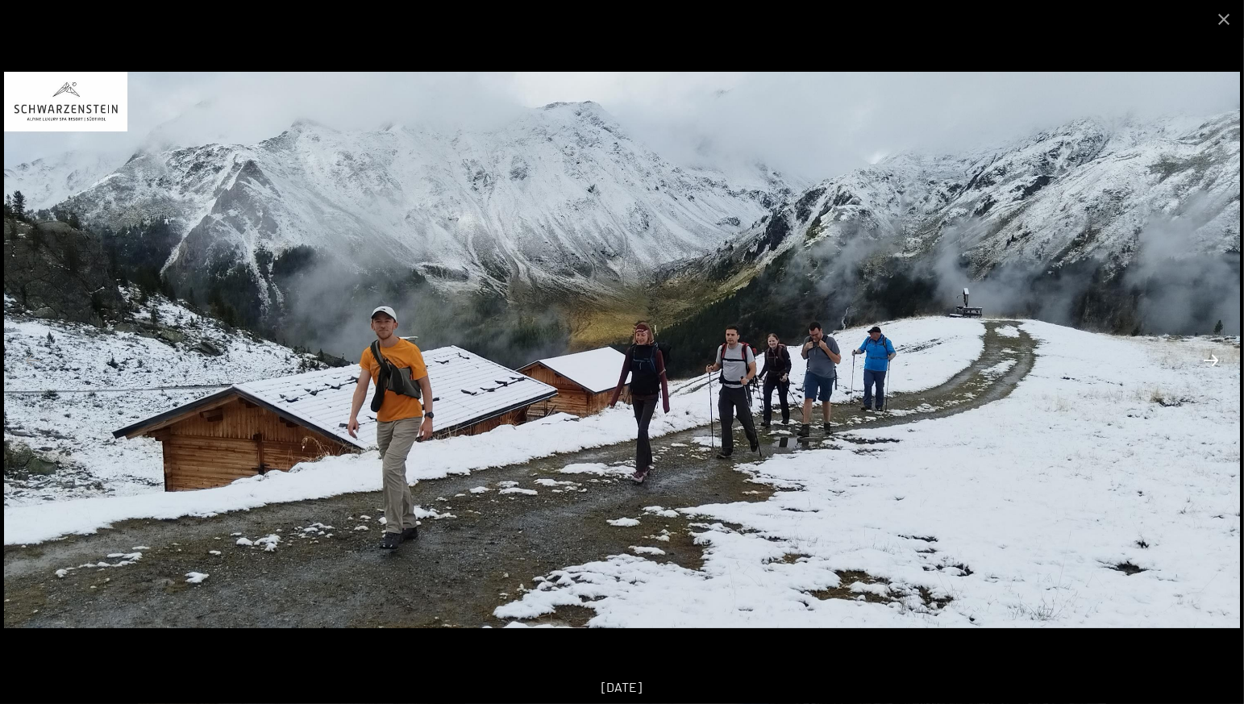
click at [1211, 358] on button "Next slide" at bounding box center [1211, 359] width 34 height 31
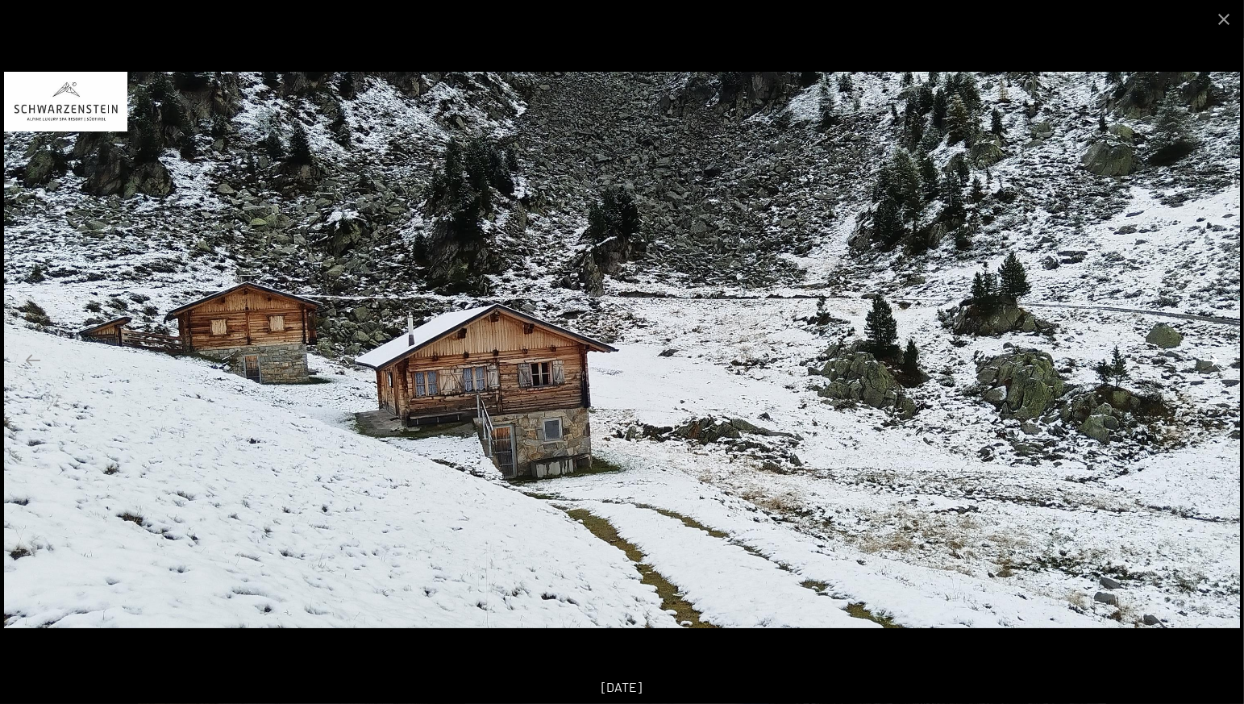
click at [1211, 358] on button "Next slide" at bounding box center [1211, 359] width 34 height 31
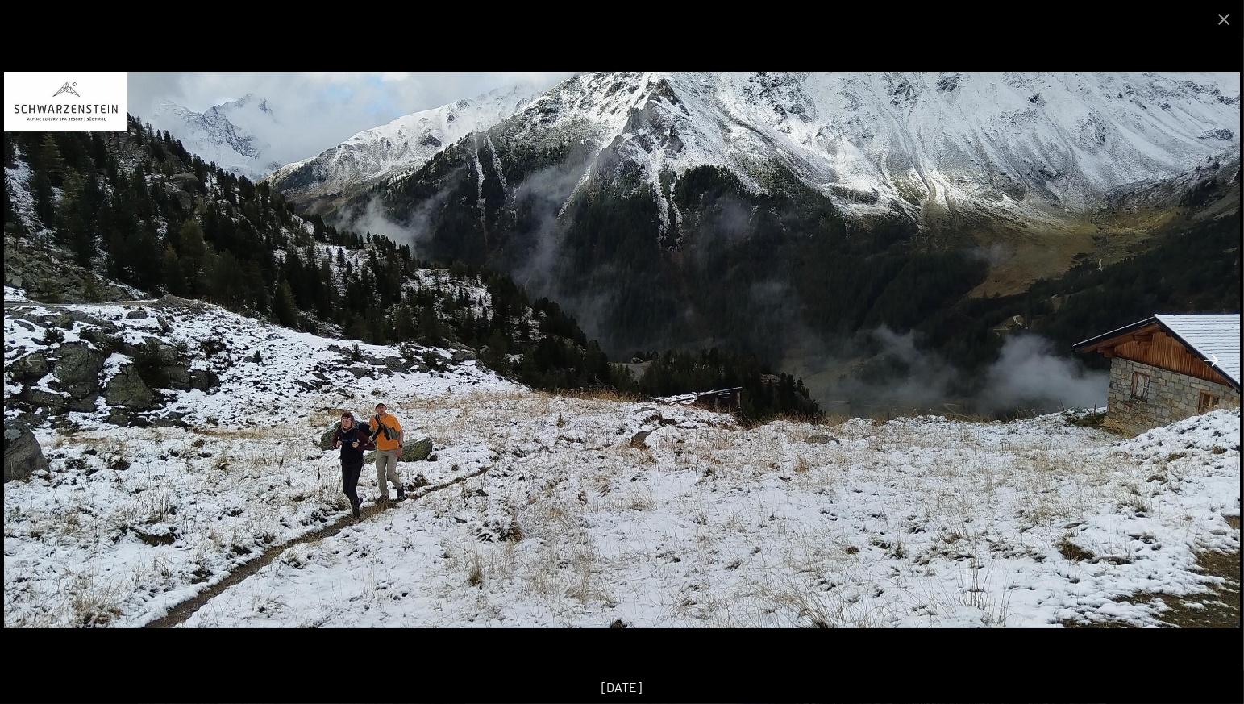
click at [1211, 358] on button "Next slide" at bounding box center [1211, 359] width 34 height 31
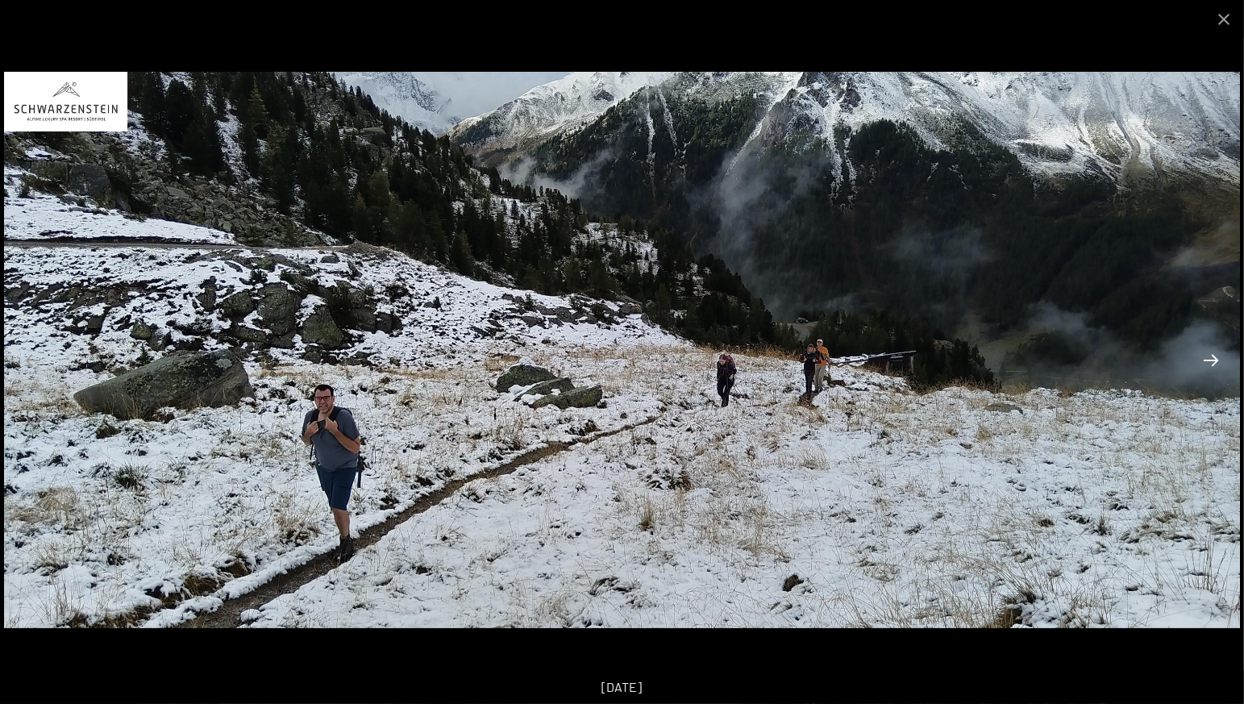
click at [1206, 359] on button "Next slide" at bounding box center [1211, 359] width 34 height 31
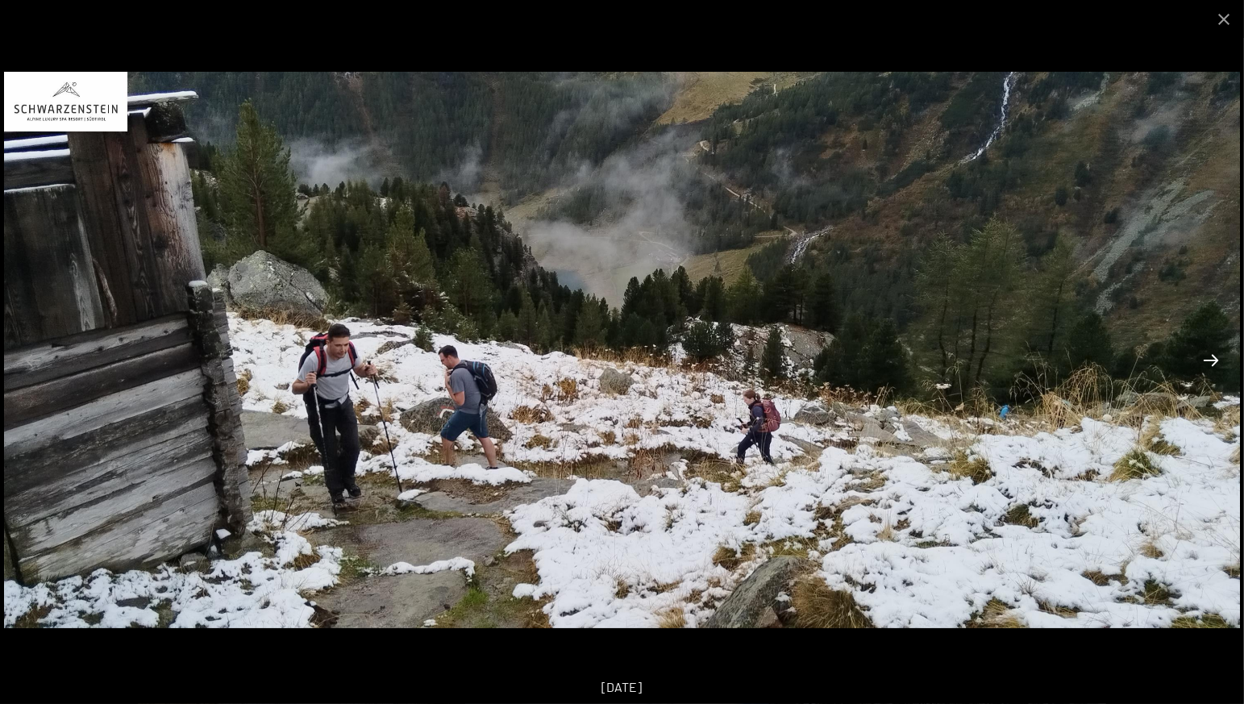
click at [1206, 359] on button "Next slide" at bounding box center [1211, 359] width 34 height 31
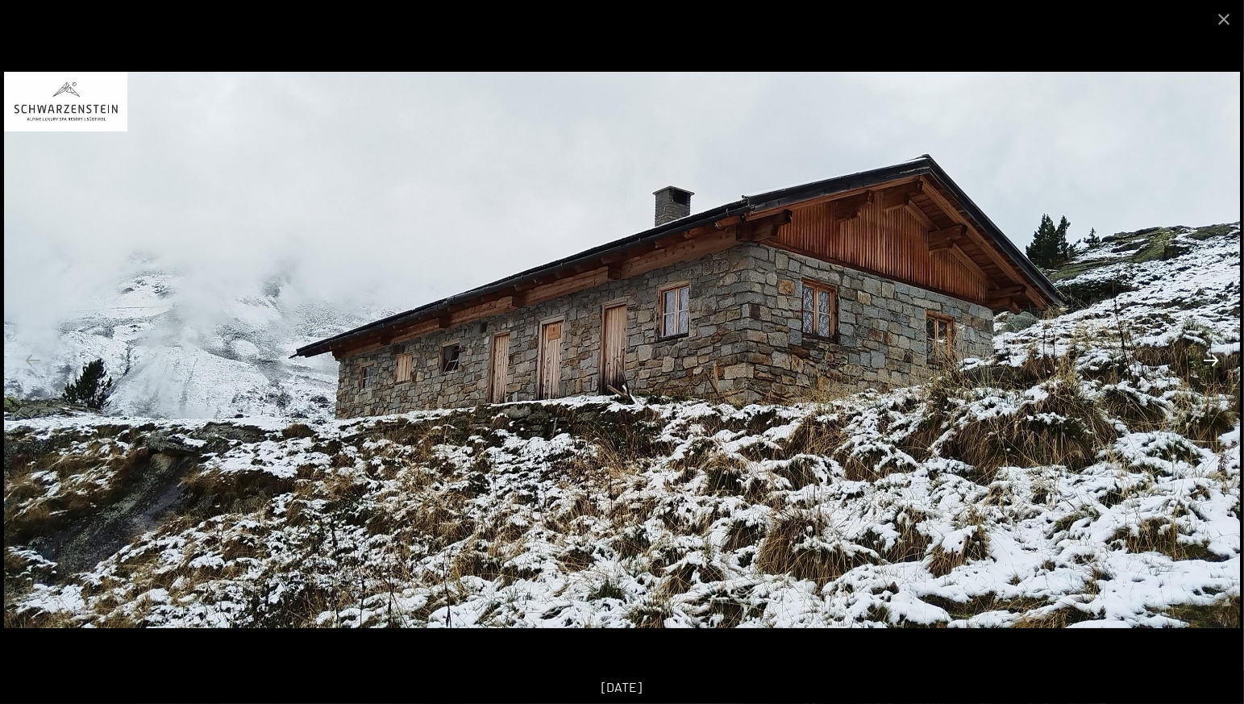
click at [1206, 359] on button "Next slide" at bounding box center [1211, 359] width 34 height 31
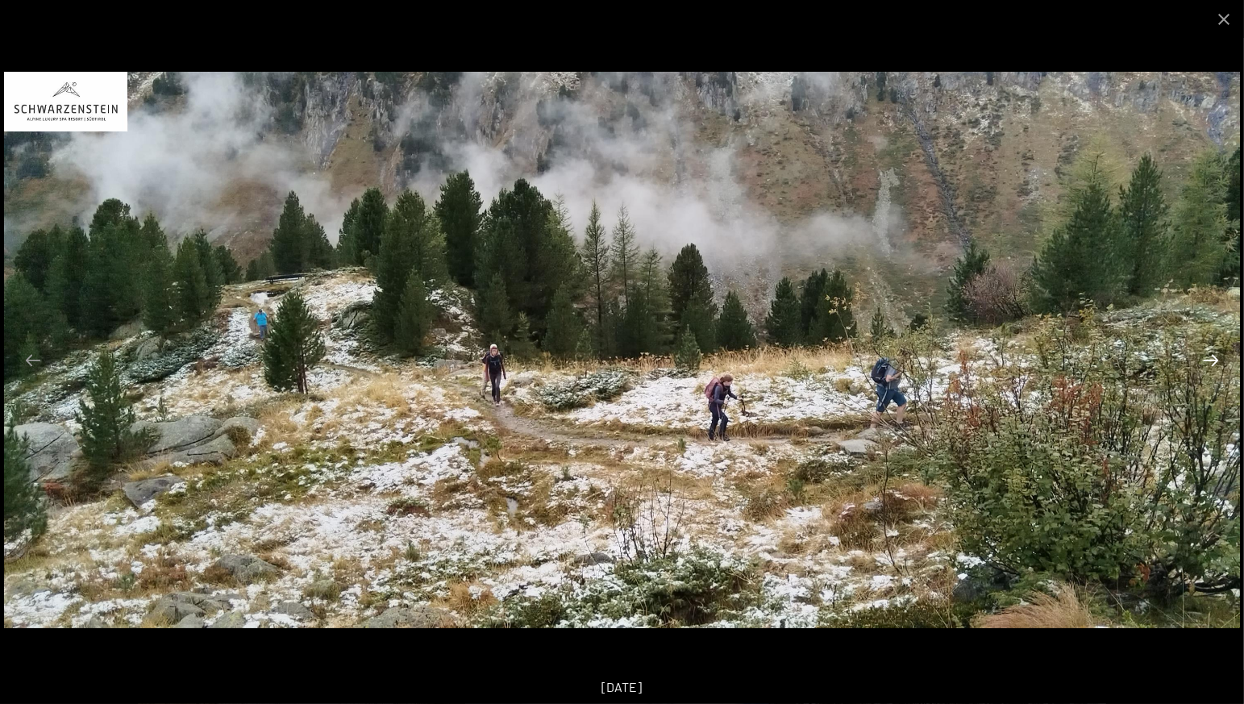
click at [1204, 357] on button "Next slide" at bounding box center [1211, 359] width 34 height 31
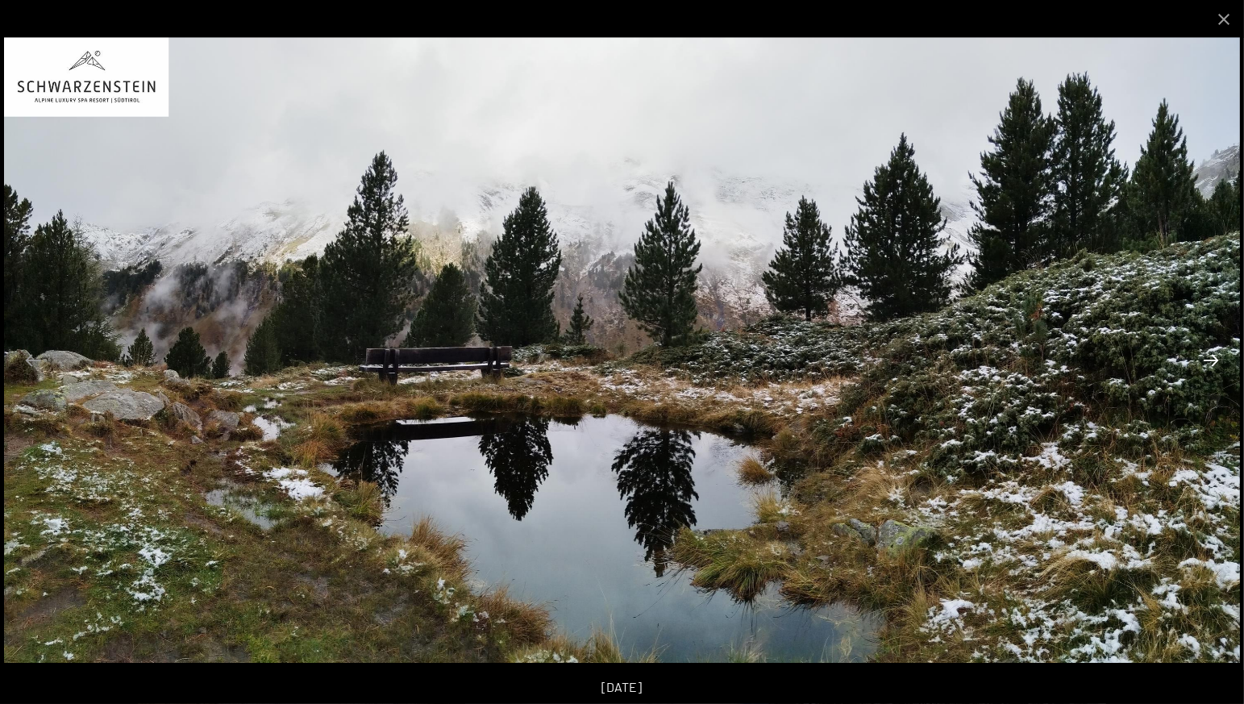
click at [1204, 357] on button "Next slide" at bounding box center [1211, 359] width 34 height 31
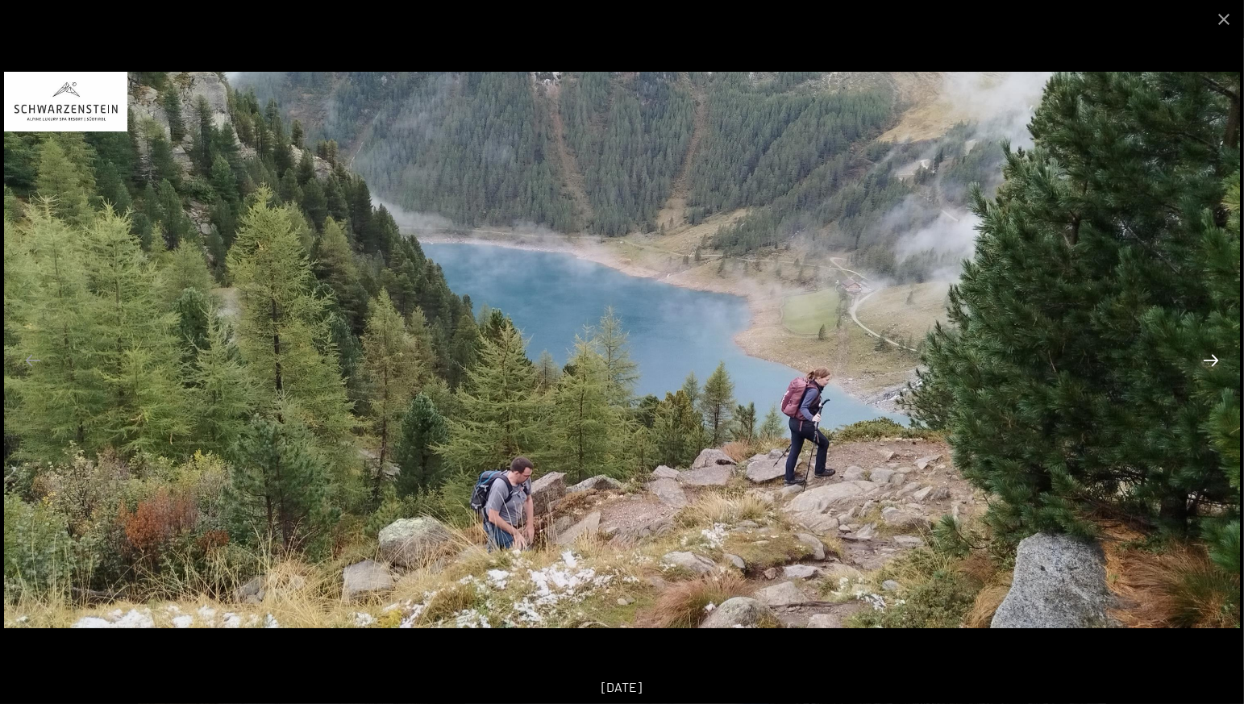
click at [1204, 357] on button "Next slide" at bounding box center [1211, 359] width 34 height 31
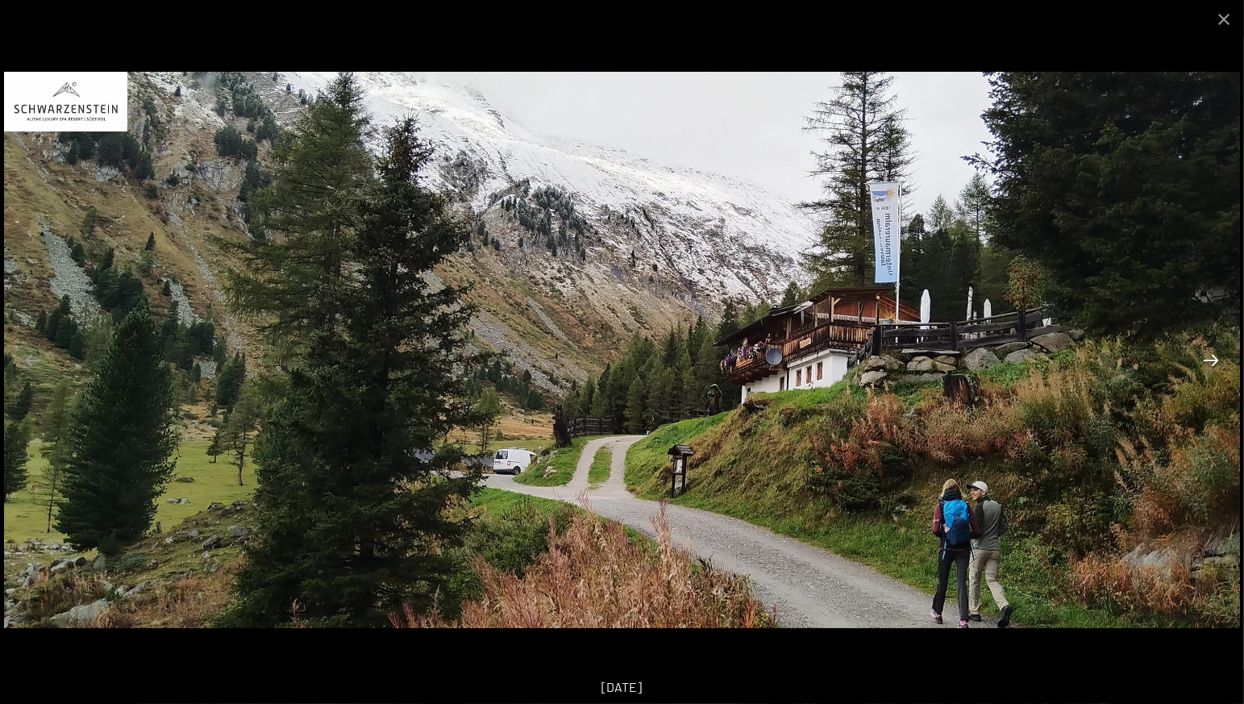
click at [1203, 356] on button "Next slide" at bounding box center [1211, 359] width 34 height 31
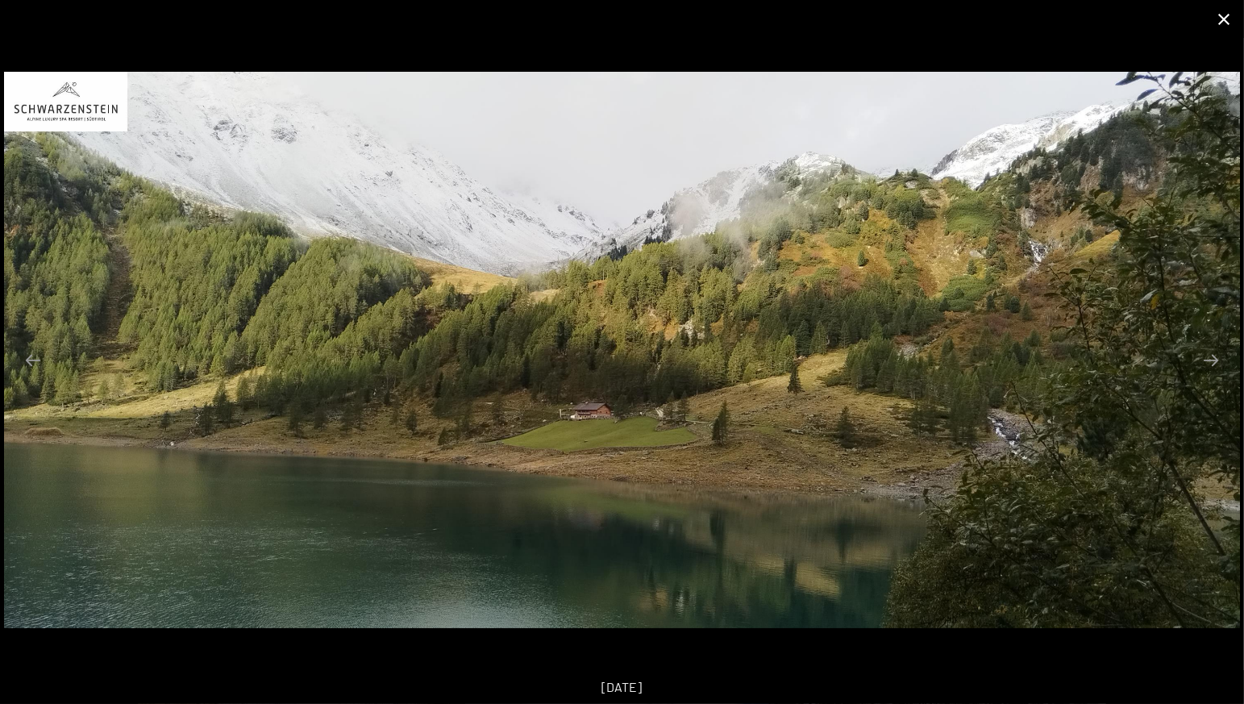
click at [1222, 21] on button "Close gallery" at bounding box center [1224, 19] width 40 height 38
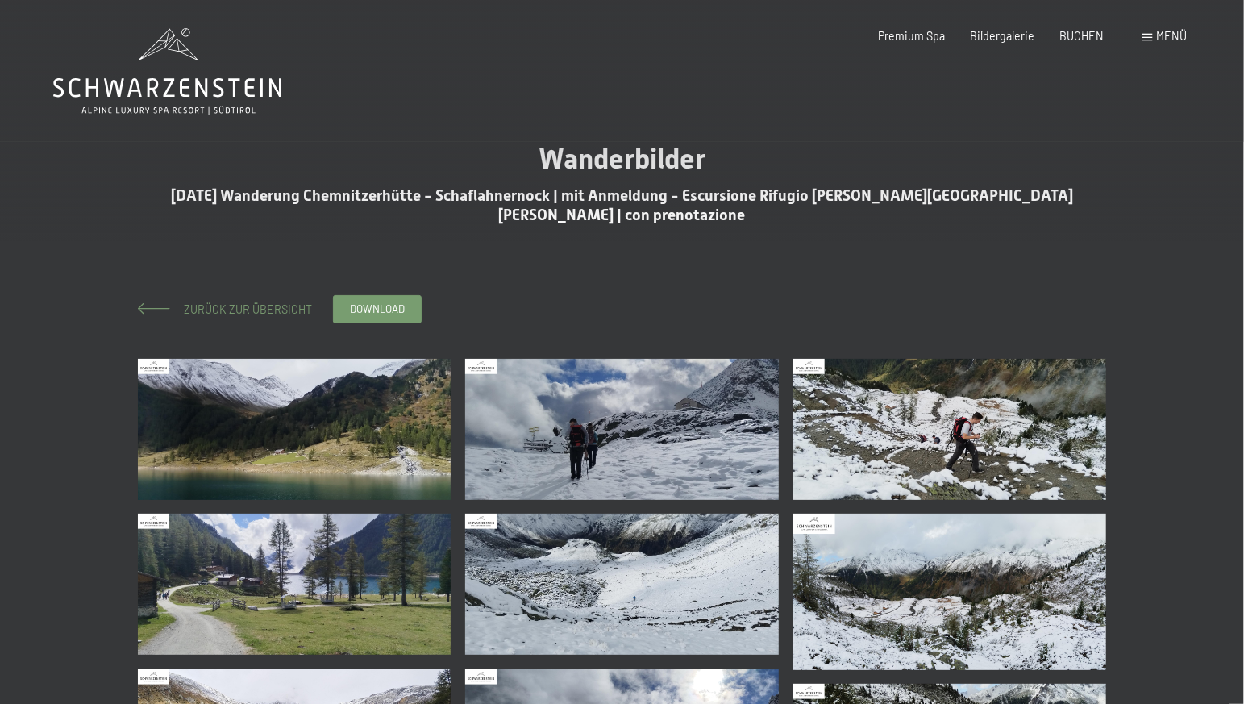
click at [214, 303] on span "Zurück zur Übersicht" at bounding box center [243, 309] width 140 height 14
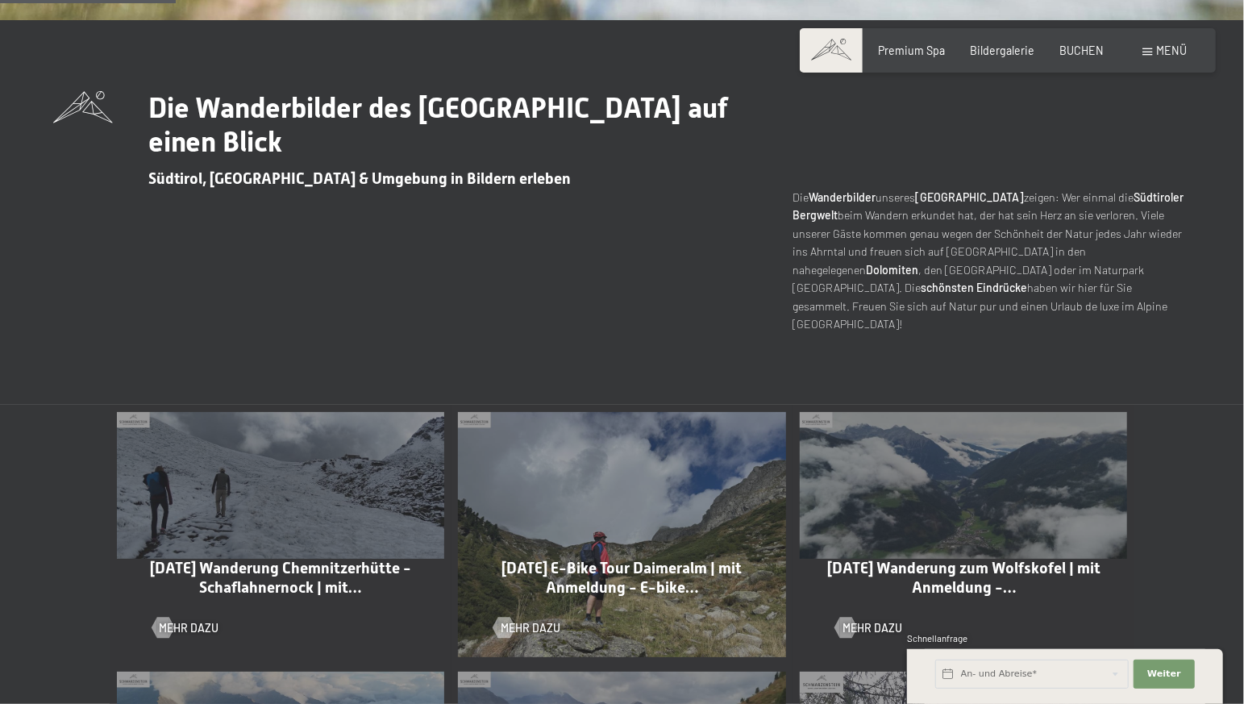
scroll to position [593, 0]
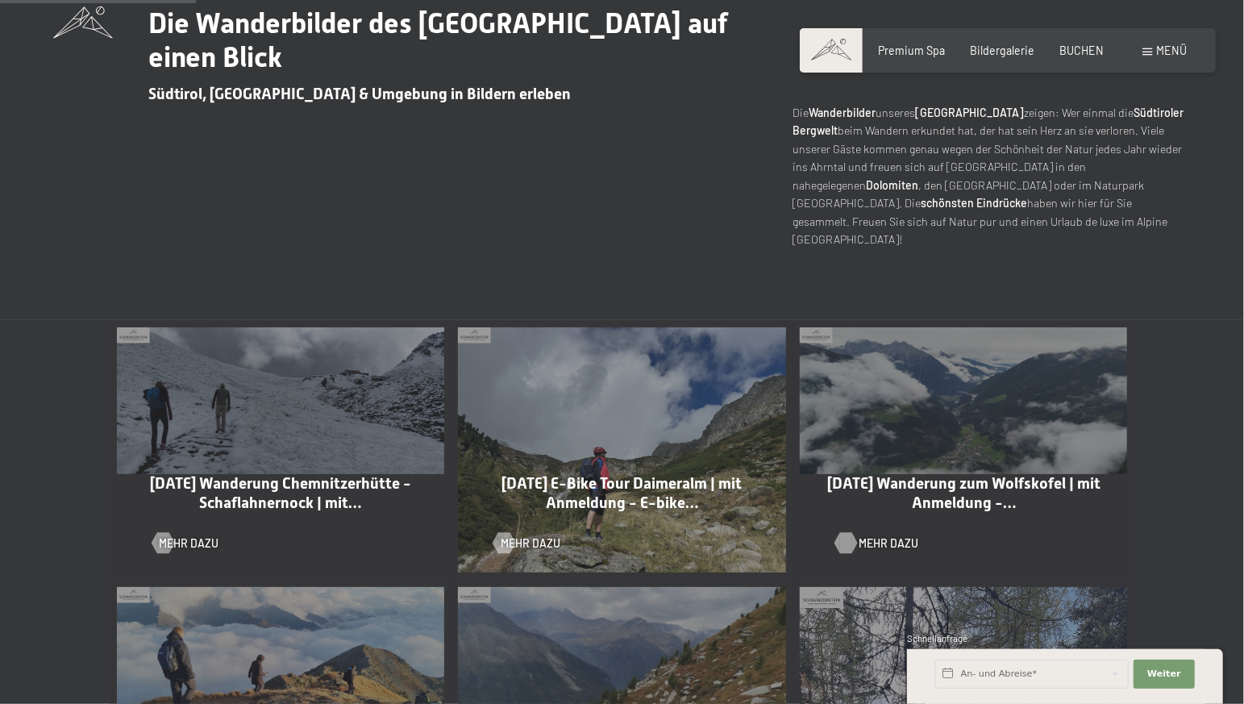
click at [885, 535] on span "Mehr dazu" at bounding box center [889, 543] width 60 height 16
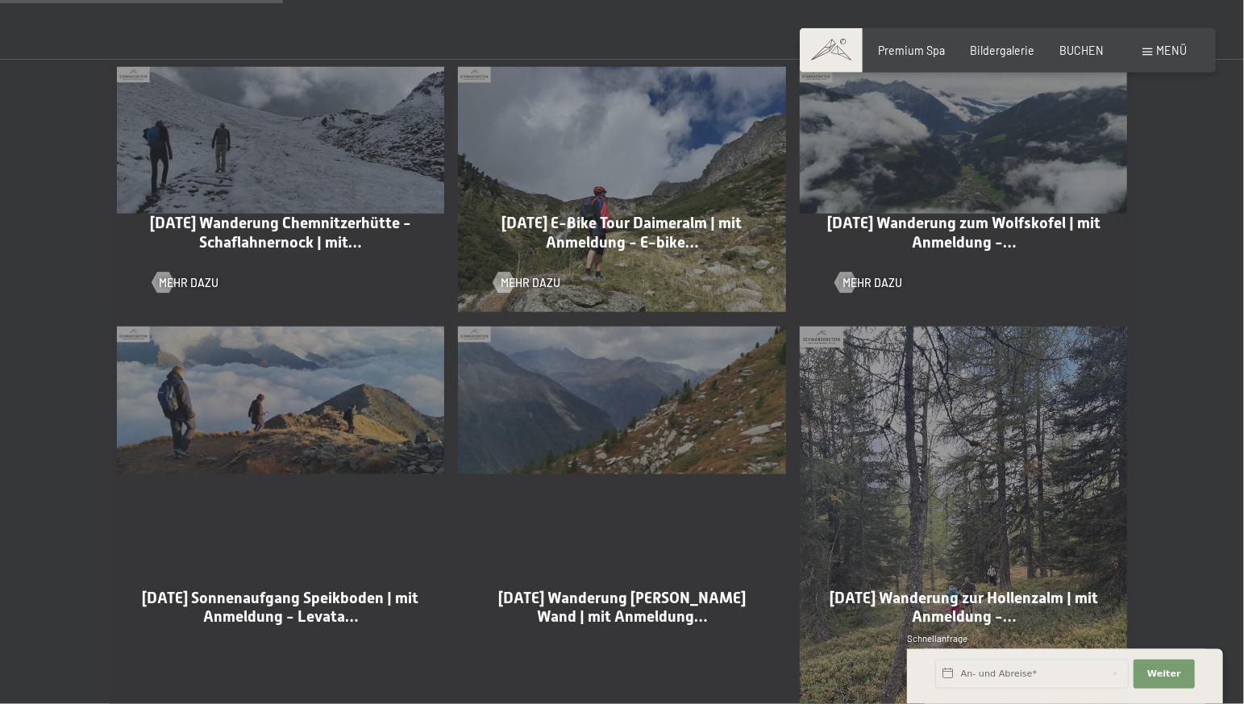
scroll to position [931, 0]
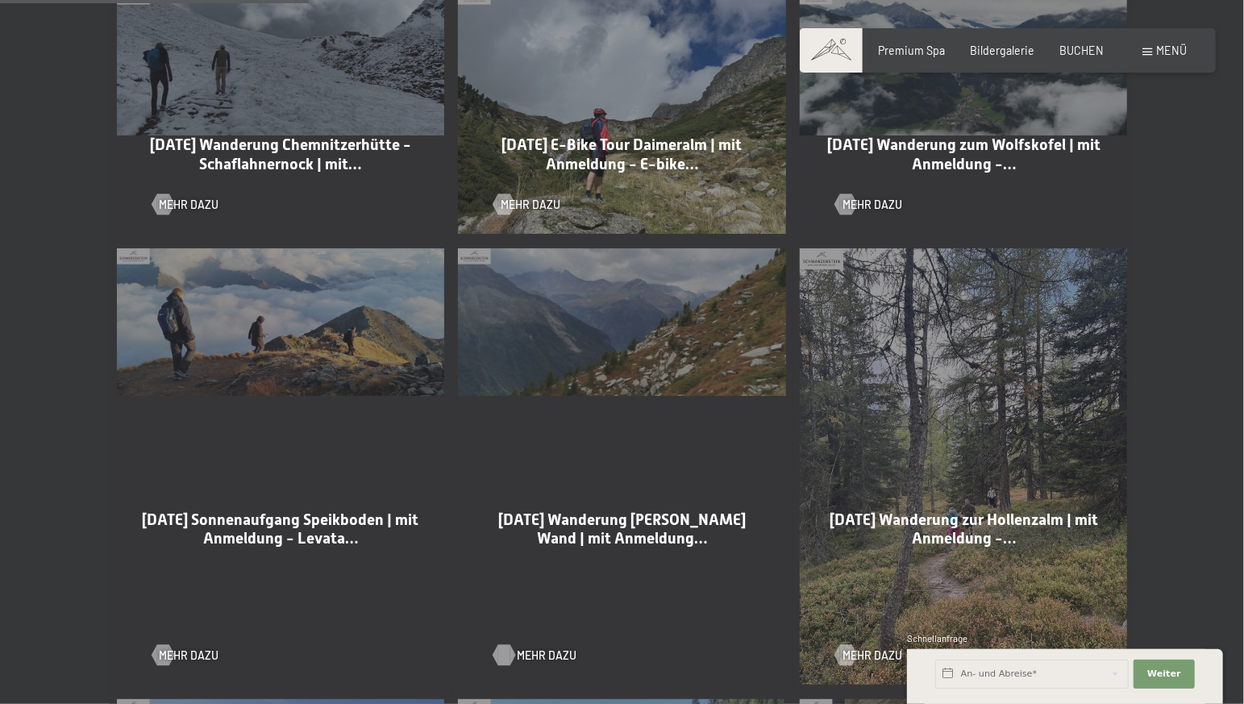
click at [536, 648] on span "Mehr dazu" at bounding box center [547, 656] width 60 height 16
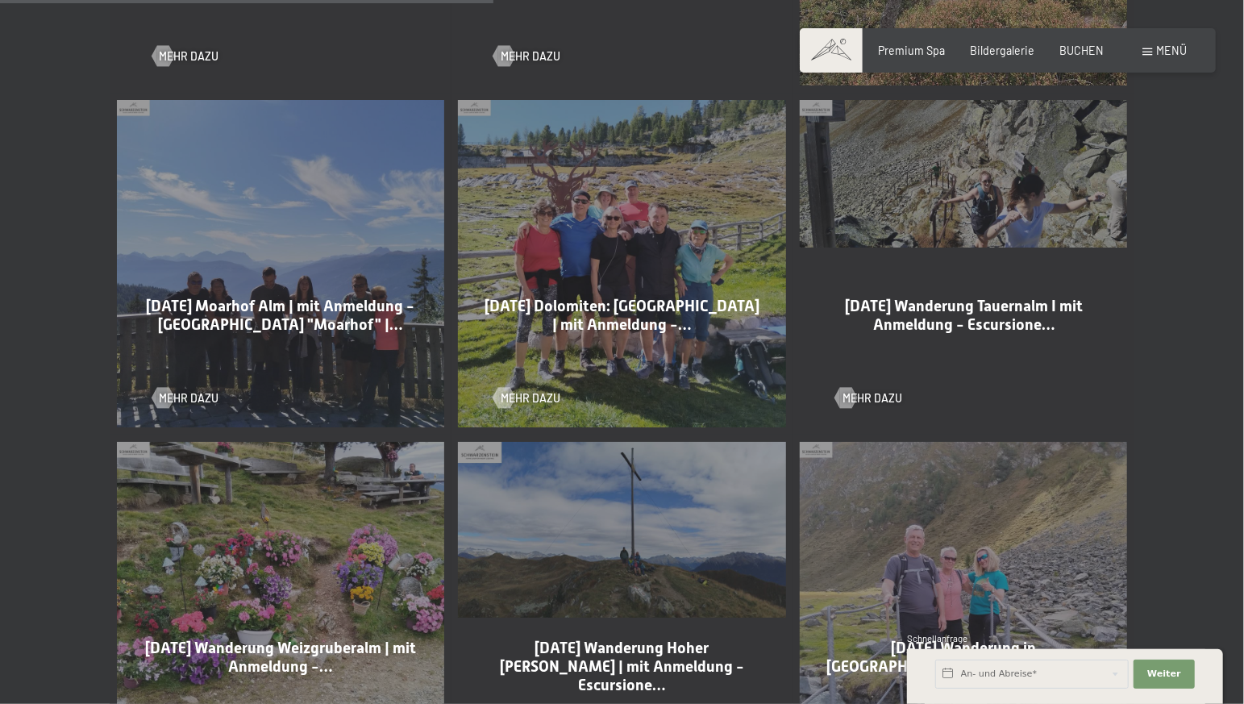
scroll to position [1609, 0]
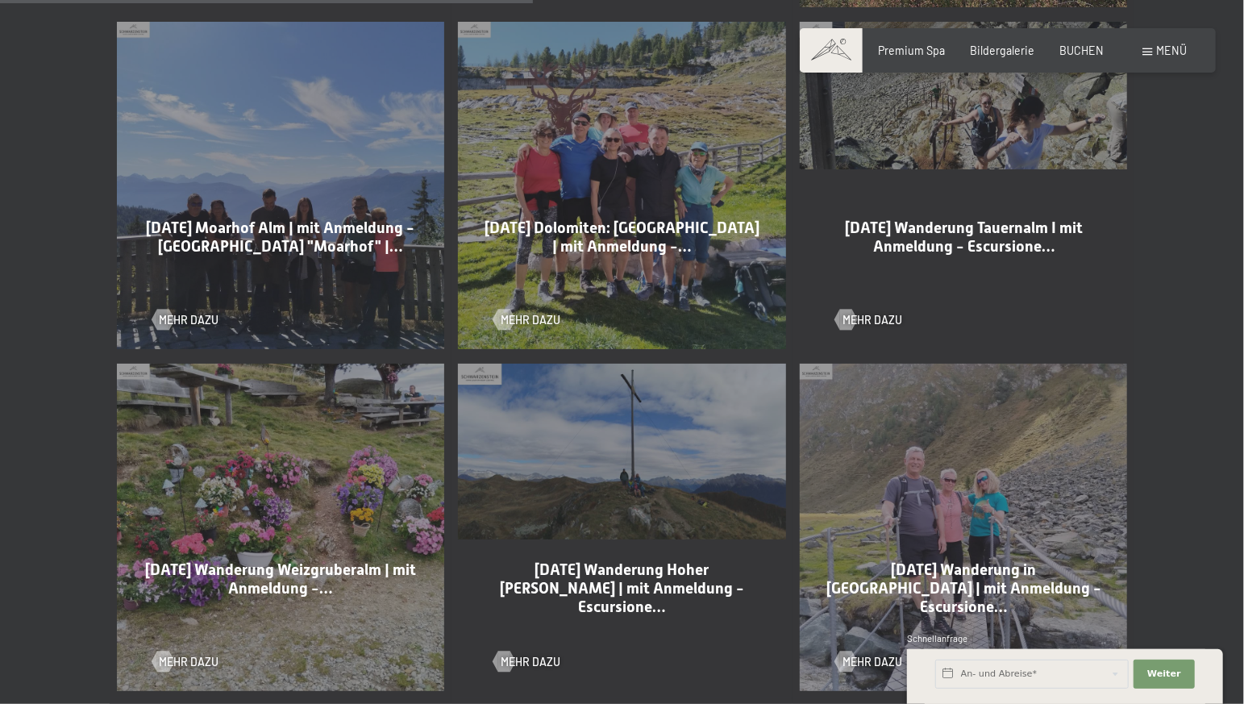
click at [623, 456] on div "17-09-2025 Wanderung Hoher Mann | mit Anmeldung - Escursione… Mehr dazu" at bounding box center [623, 527] width 342 height 342
click at [537, 654] on span "Mehr dazu" at bounding box center [547, 662] width 60 height 16
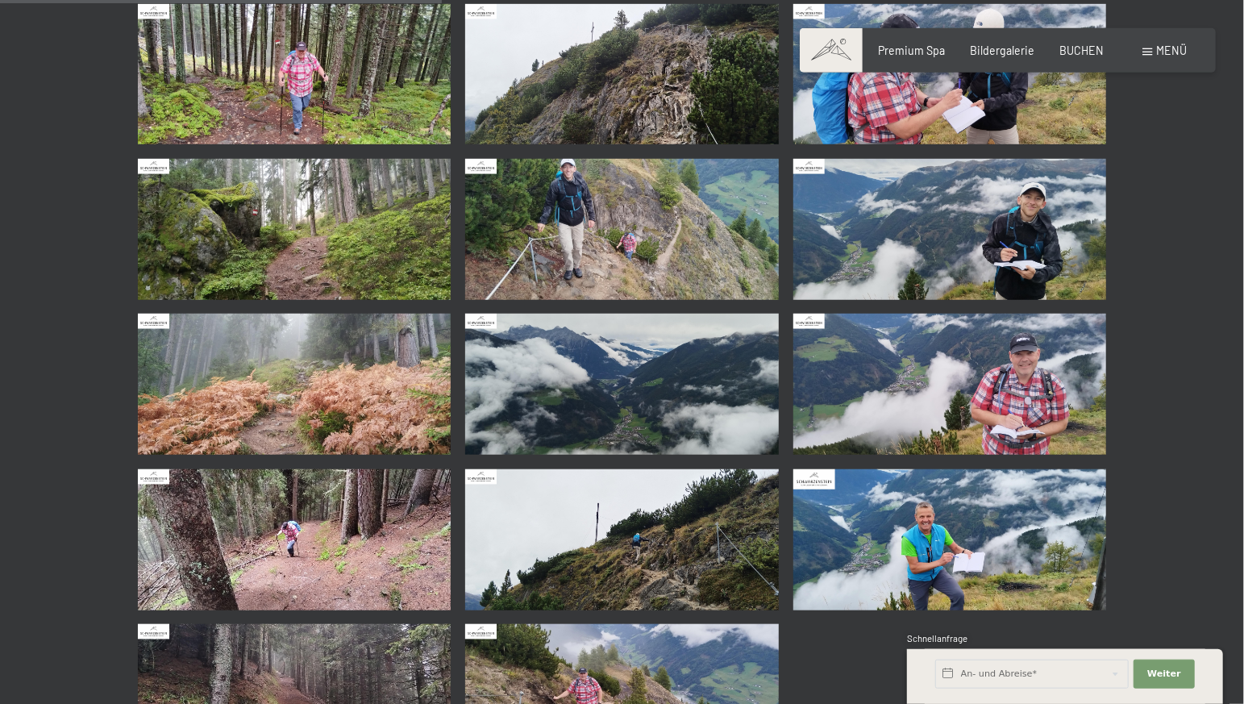
scroll to position [677, 0]
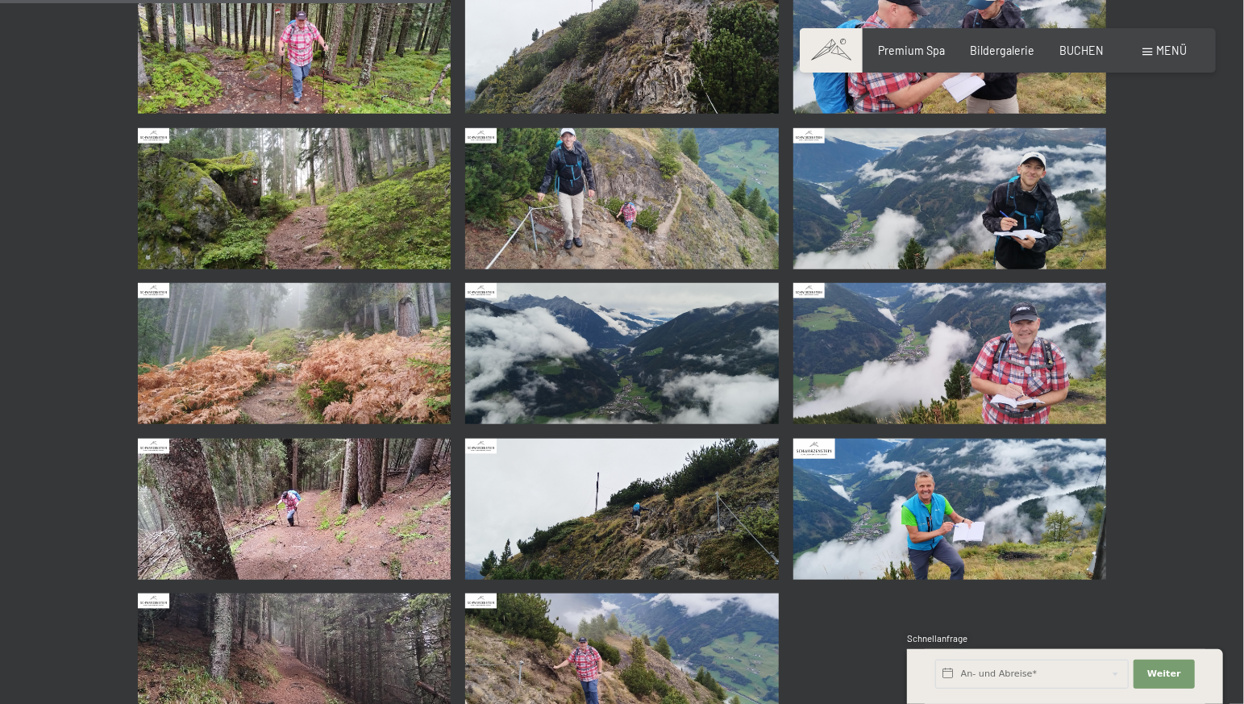
click at [929, 523] on img at bounding box center [950, 509] width 314 height 141
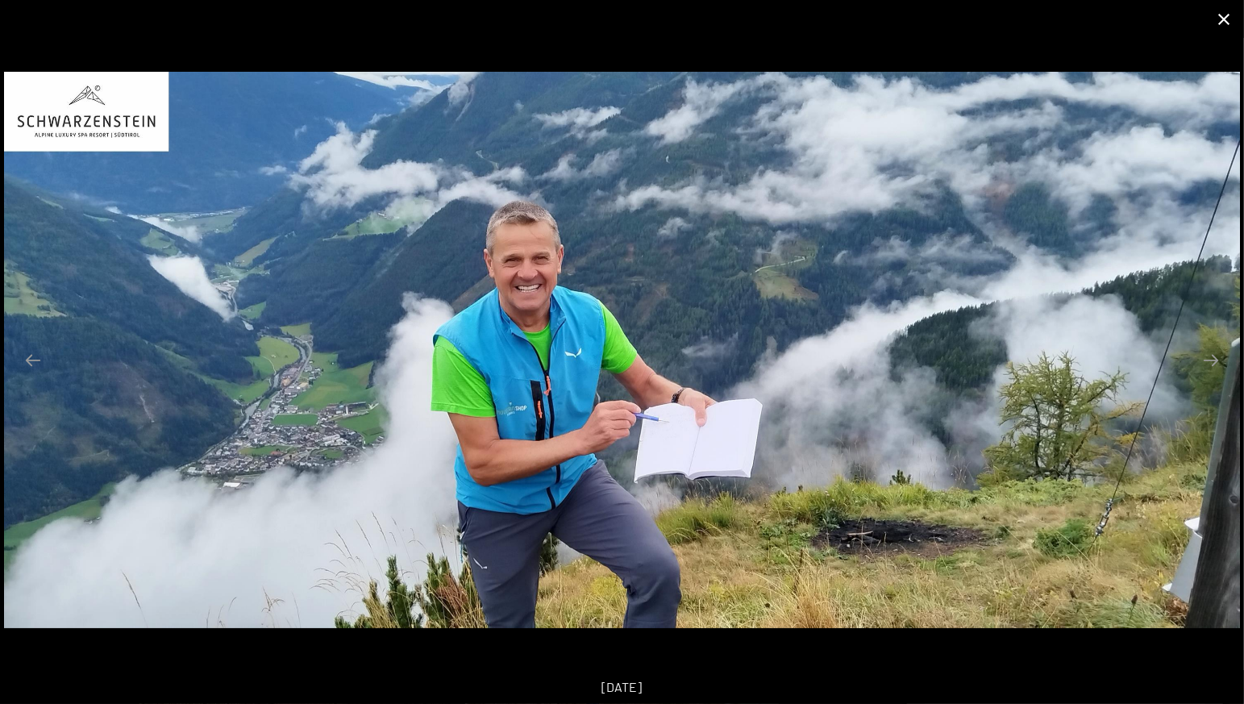
click at [1226, 20] on button "Close gallery" at bounding box center [1224, 19] width 40 height 38
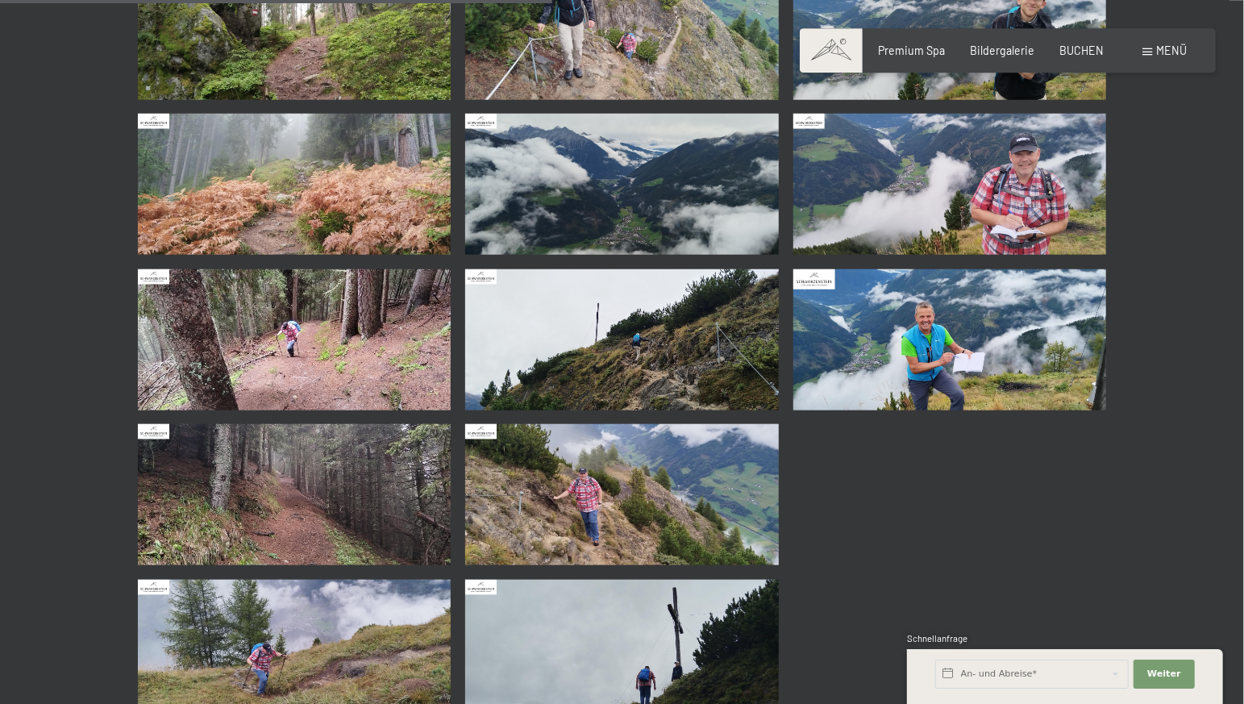
scroll to position [423, 0]
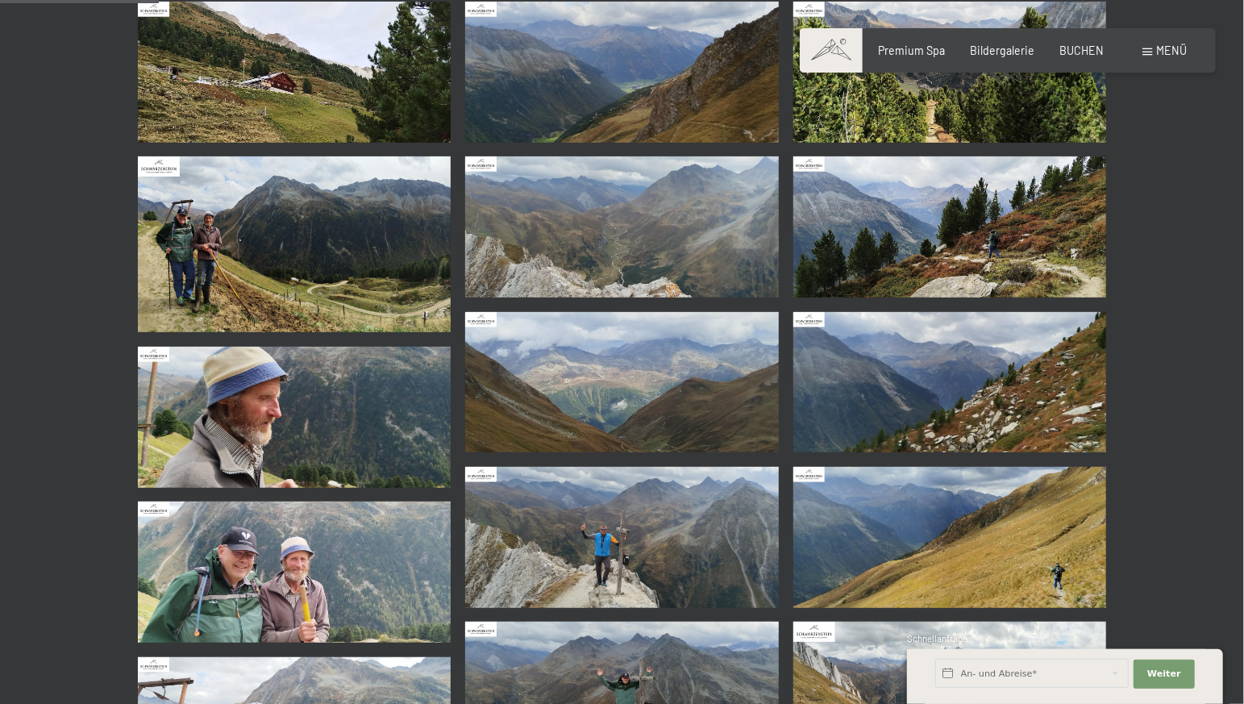
scroll to position [339, 0]
click at [604, 552] on img at bounding box center [622, 537] width 314 height 141
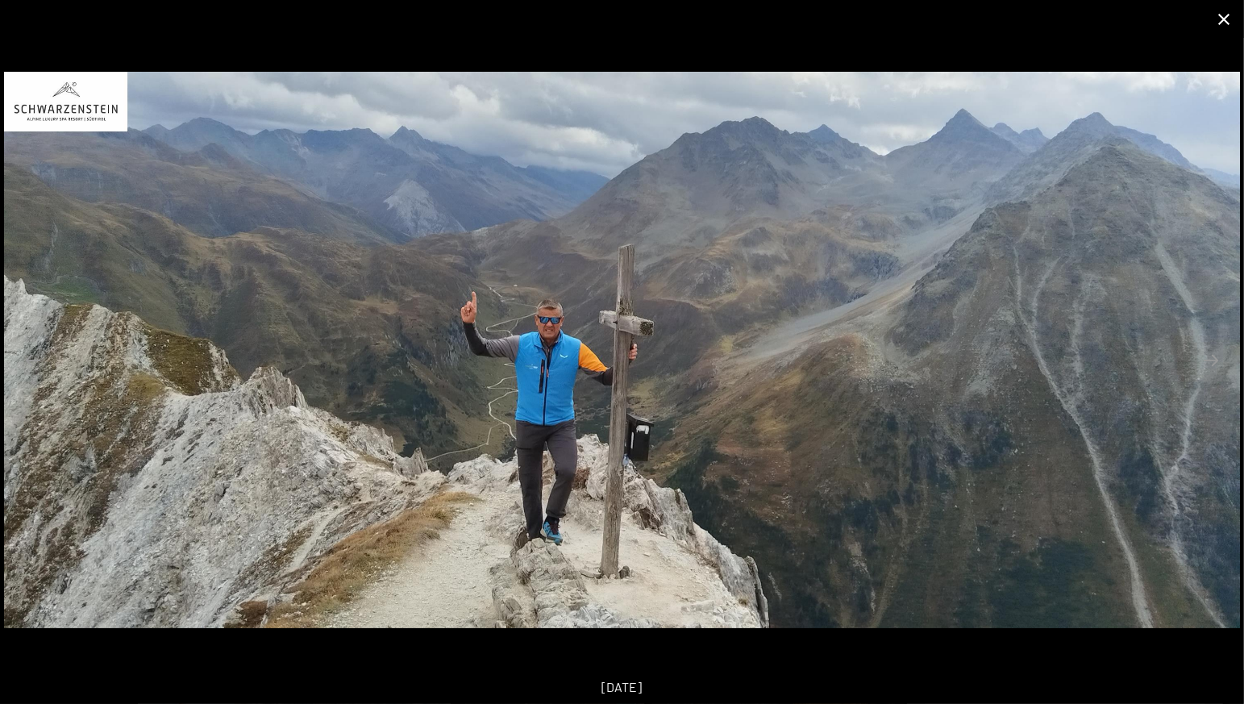
click at [1222, 19] on button "Close gallery" at bounding box center [1224, 19] width 40 height 38
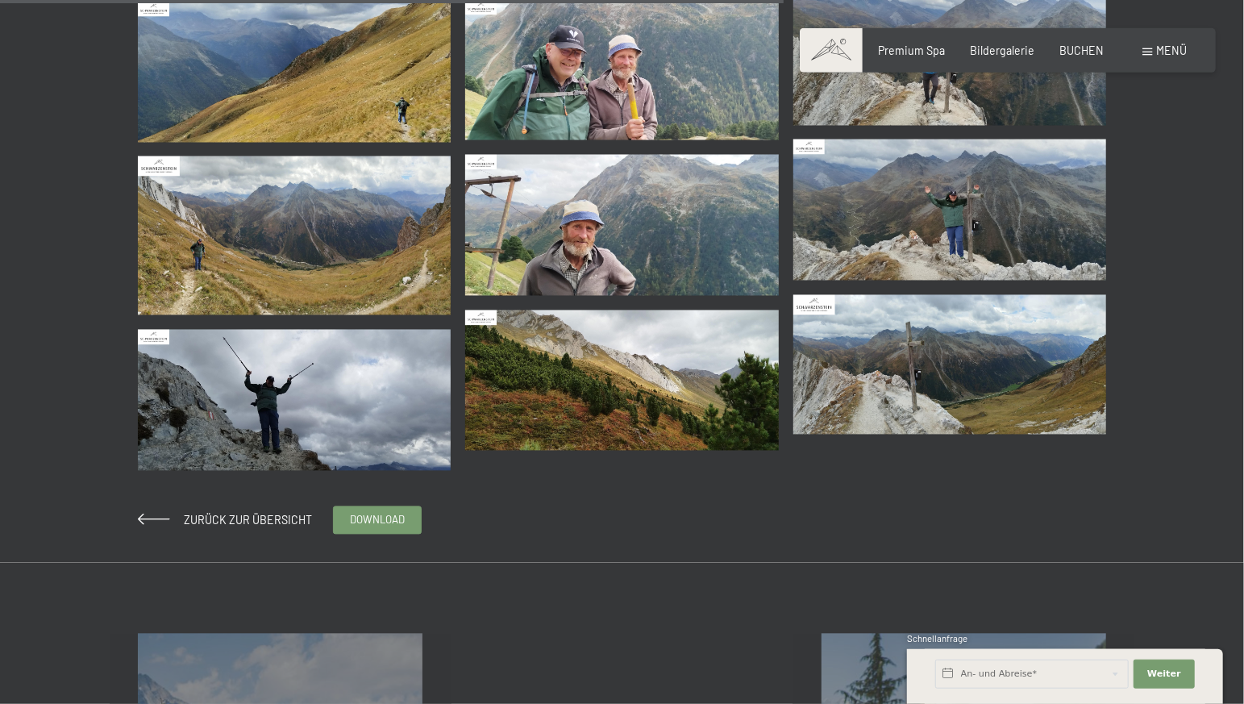
scroll to position [1778, 0]
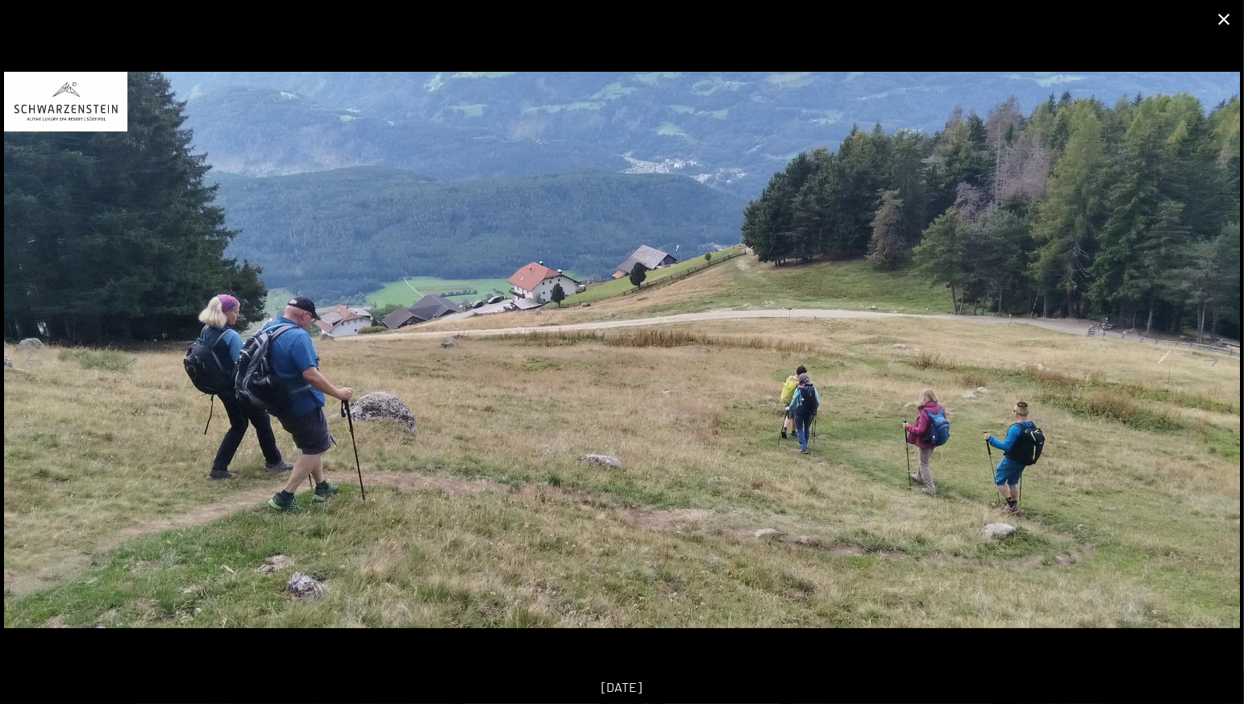
click at [1227, 13] on button "Close gallery" at bounding box center [1224, 19] width 40 height 38
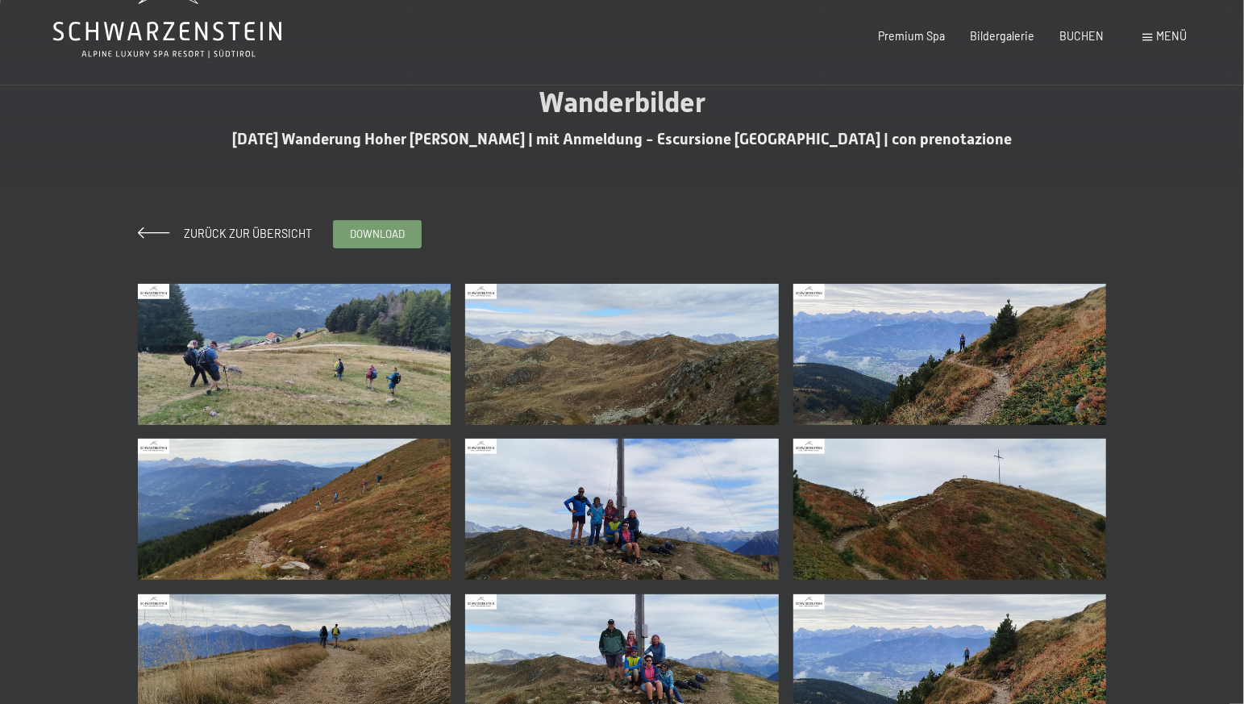
scroll to position [85, 0]
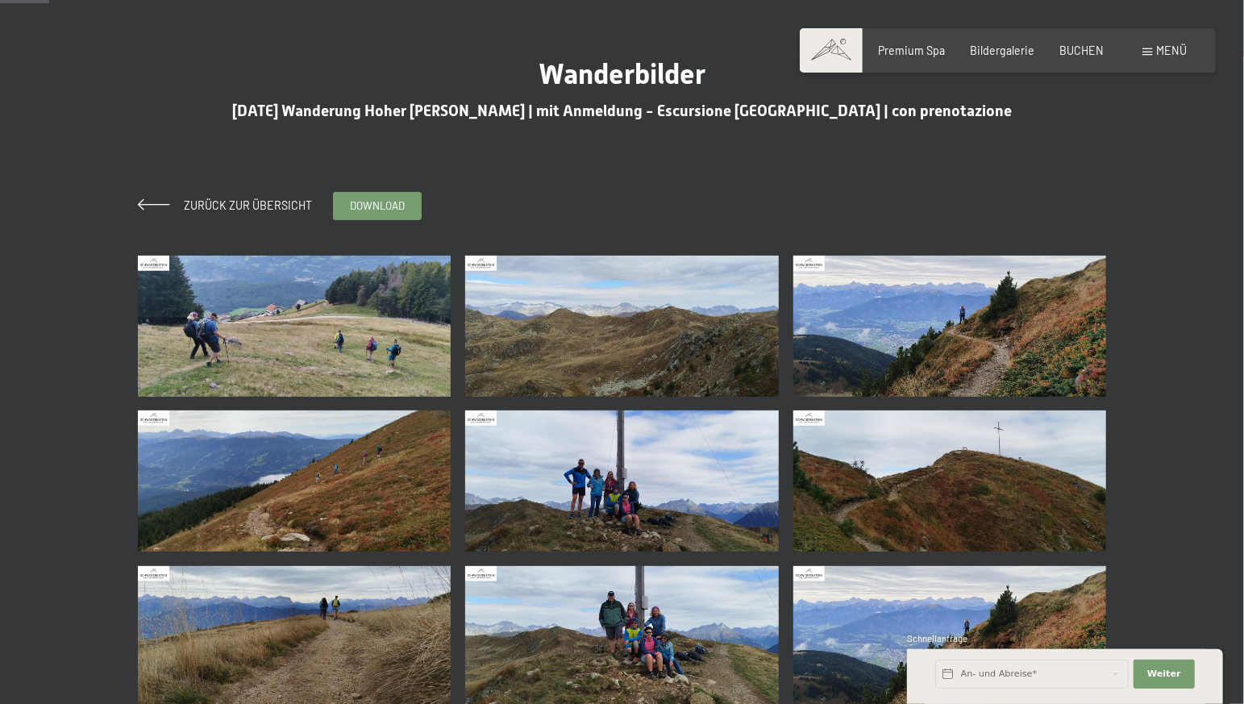
click at [606, 490] on img at bounding box center [622, 480] width 314 height 141
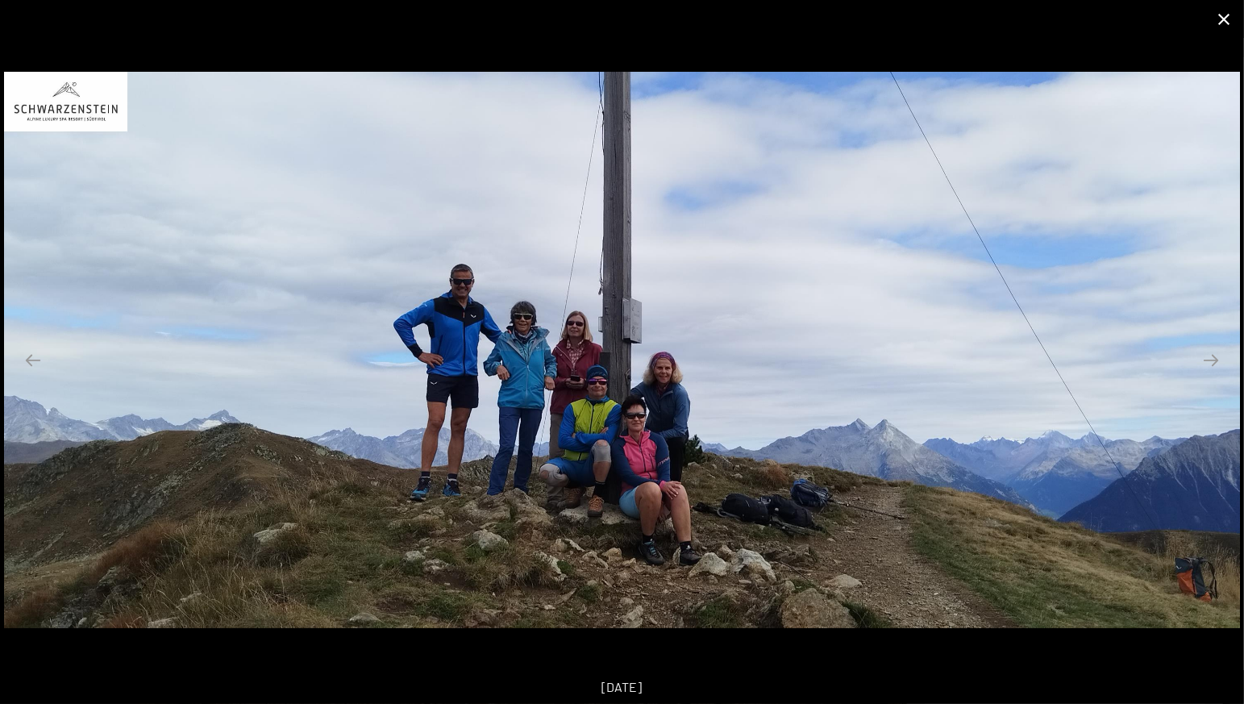
click at [1223, 18] on button "Close gallery" at bounding box center [1224, 19] width 40 height 38
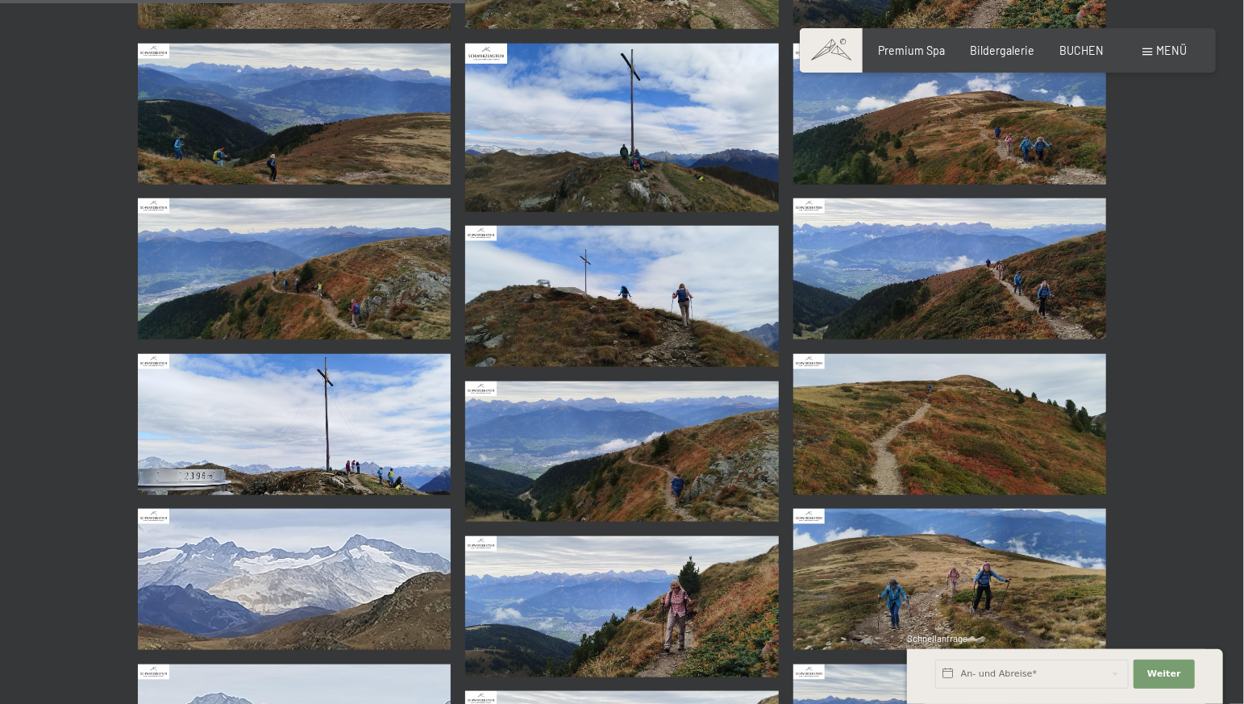
scroll to position [1016, 0]
